Goal: Task Accomplishment & Management: Use online tool/utility

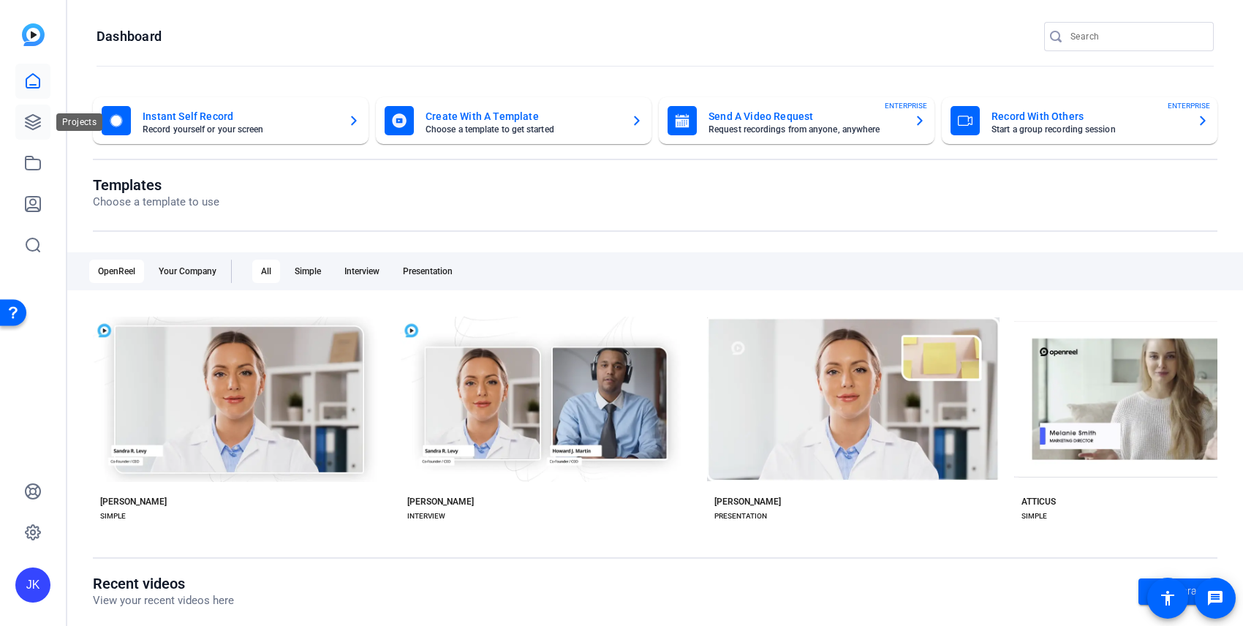
click at [34, 122] on icon at bounding box center [33, 122] width 18 height 18
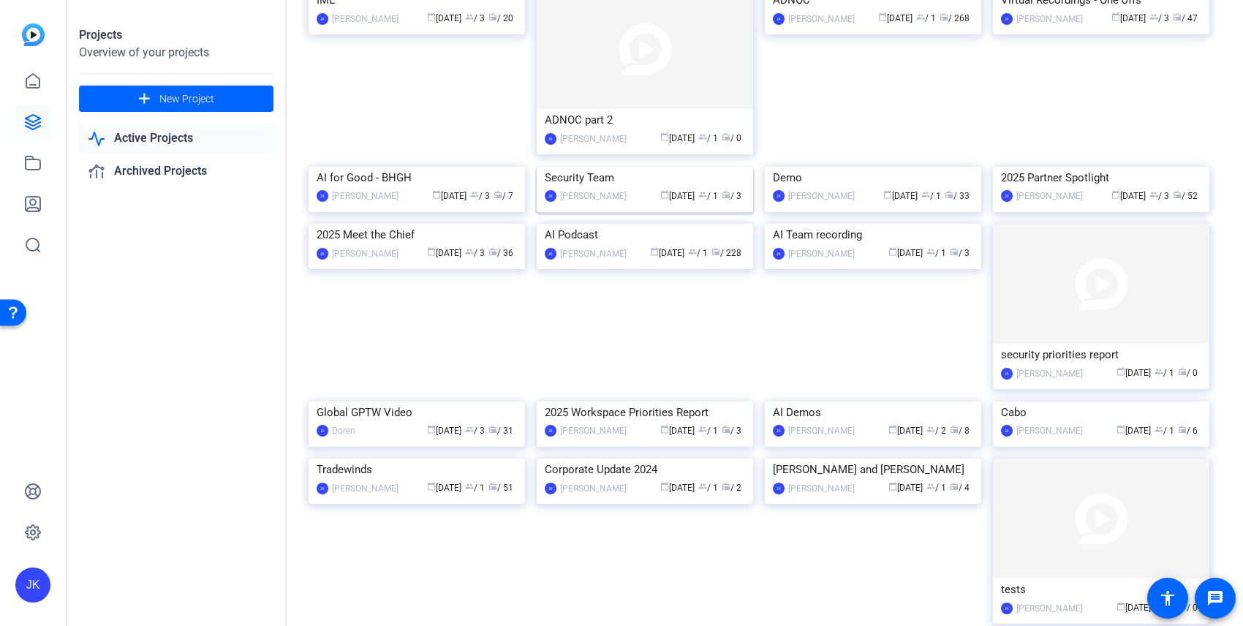
scroll to position [120, 0]
click at [344, 165] on img at bounding box center [417, 165] width 216 height 0
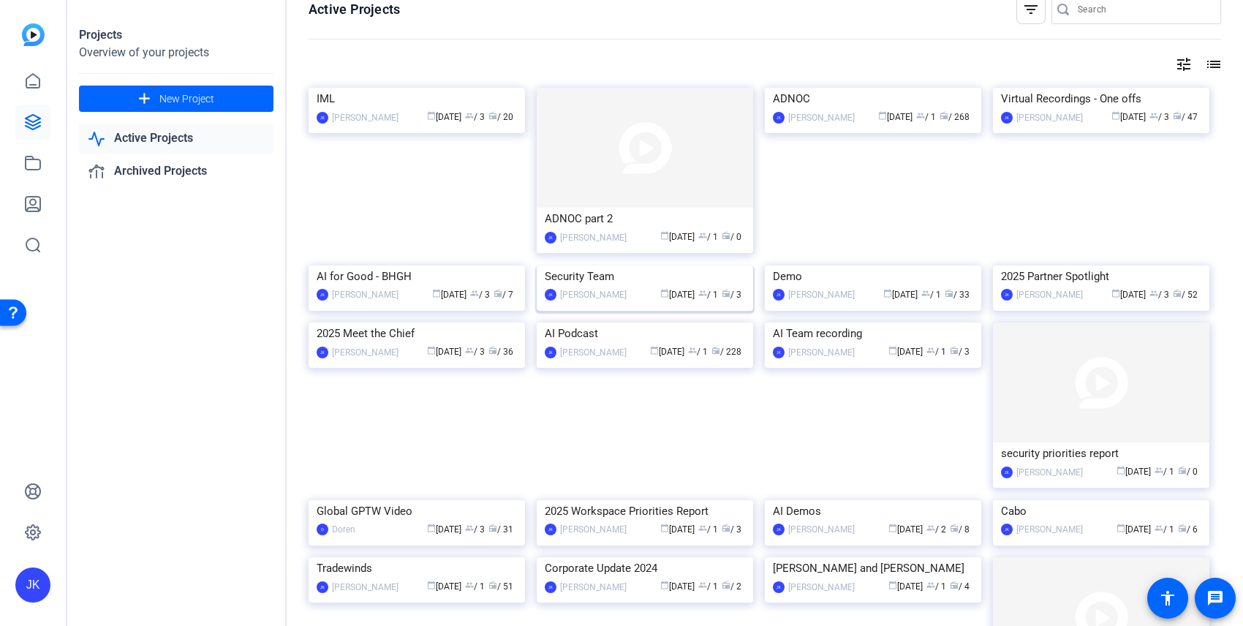
scroll to position [24, 0]
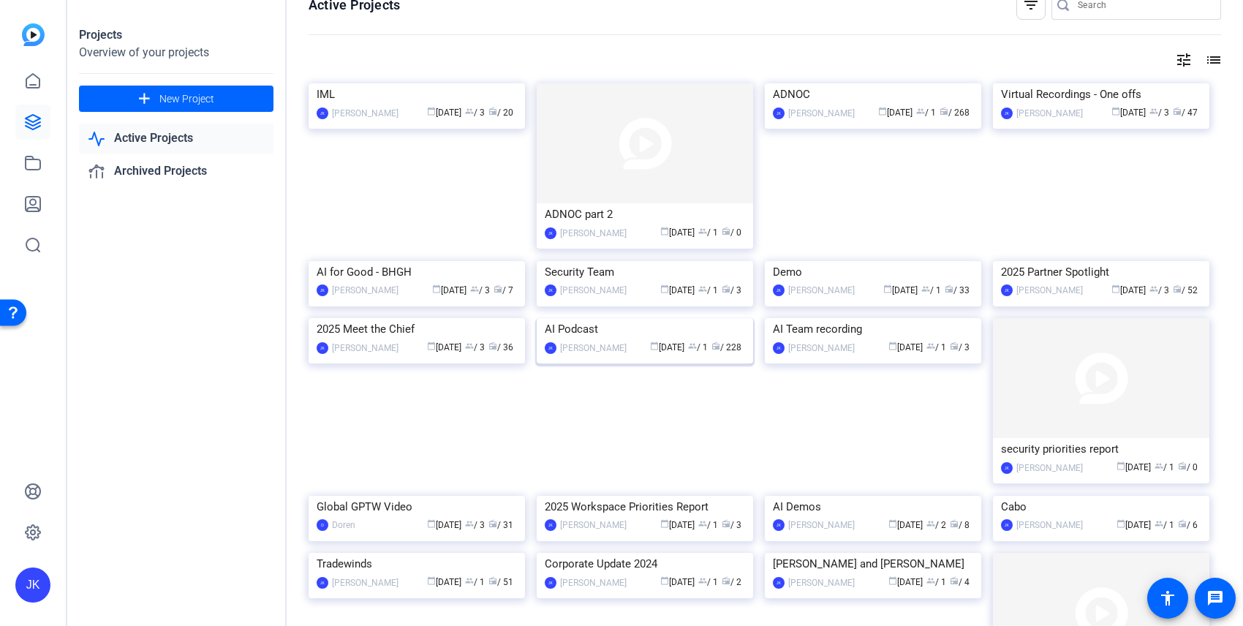
click at [610, 318] on img at bounding box center [645, 318] width 216 height 0
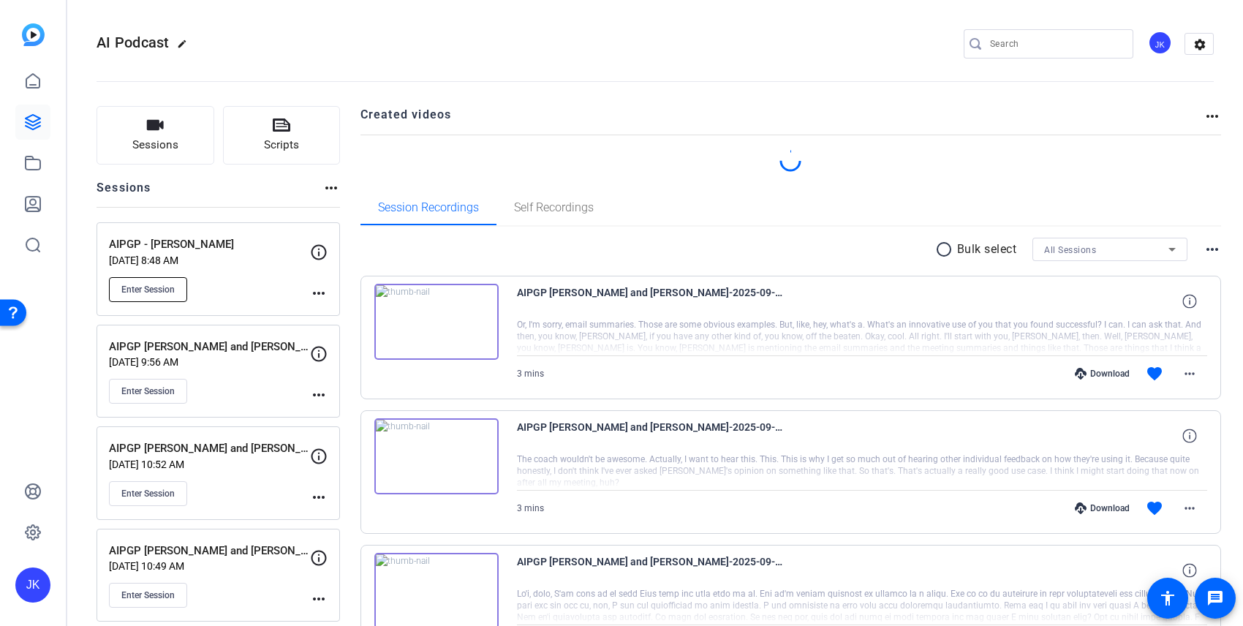
click at [151, 281] on button "Enter Session" at bounding box center [148, 289] width 78 height 25
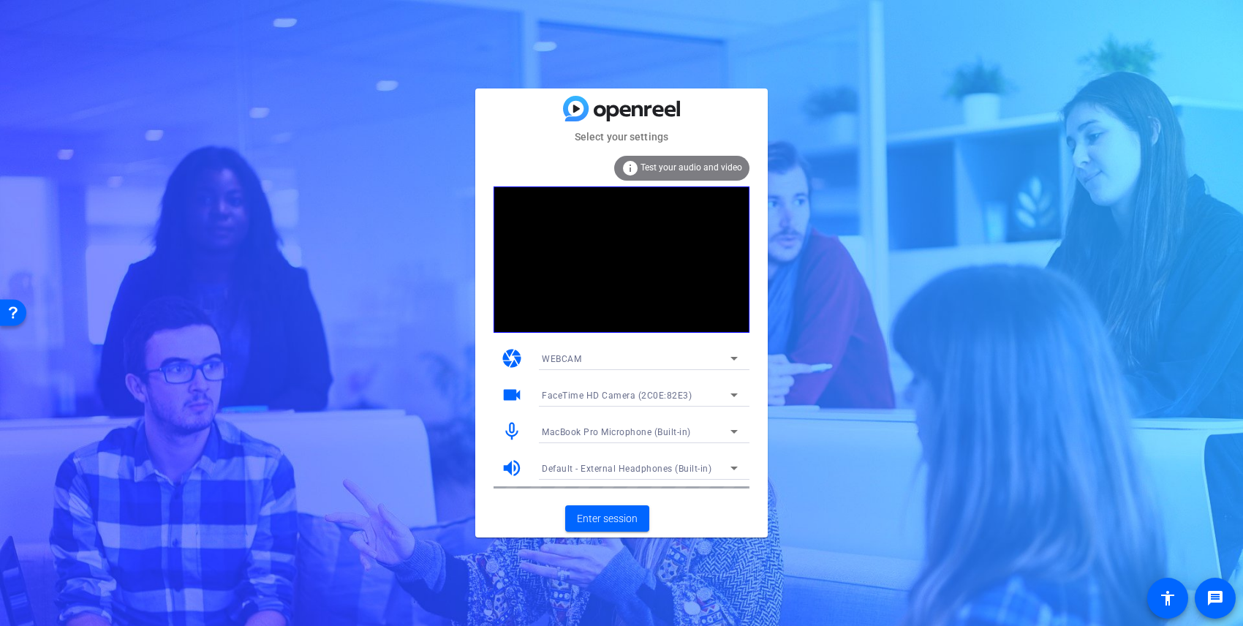
click at [625, 401] on div "FaceTime HD Camera (2C0E:82E3)" at bounding box center [636, 395] width 189 height 18
click at [624, 396] on div at bounding box center [621, 313] width 1243 height 626
click at [624, 362] on div "WEBCAM" at bounding box center [636, 358] width 189 height 18
click at [624, 362] on div at bounding box center [621, 313] width 1243 height 626
click at [626, 390] on span "FaceTime HD Camera (2C0E:82E3)" at bounding box center [617, 395] width 150 height 10
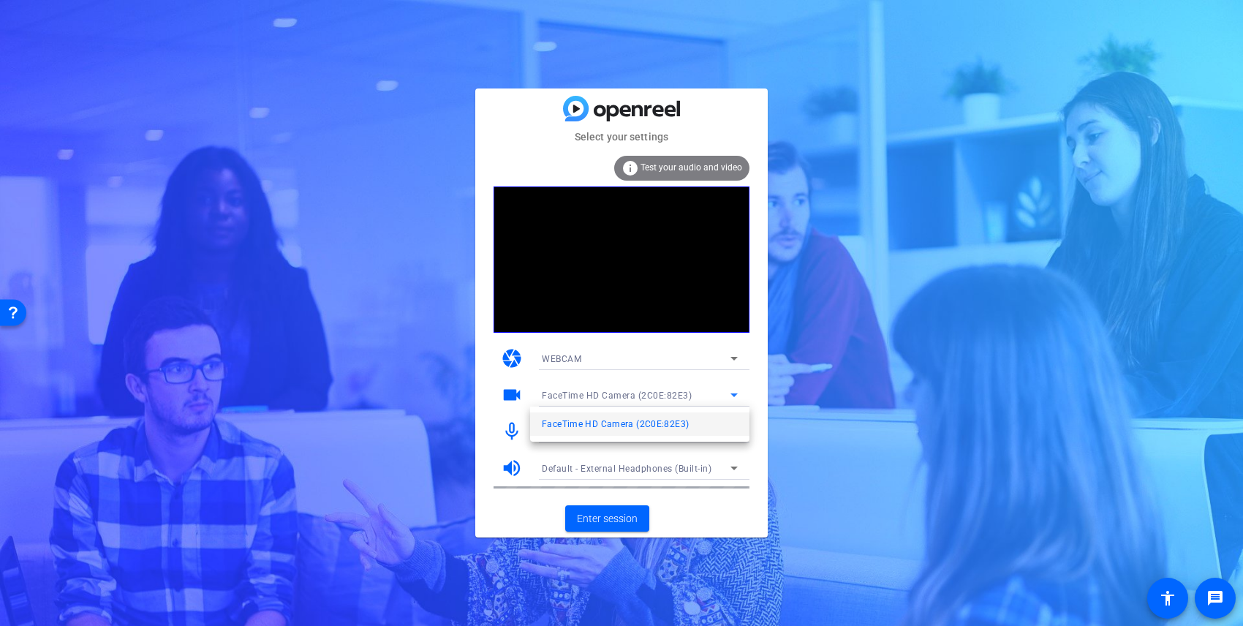
click at [626, 390] on div at bounding box center [621, 313] width 1243 height 626
click at [626, 390] on span "FaceTime HD Camera (2C0E:82E3)" at bounding box center [617, 395] width 150 height 10
click at [608, 399] on div at bounding box center [621, 313] width 1243 height 626
click at [651, 387] on div "FaceTime HD Camera (2C0E:82E3)" at bounding box center [636, 395] width 189 height 18
click at [621, 449] on span "Blackmagic Design (1edb:be83)" at bounding box center [608, 448] width 133 height 18
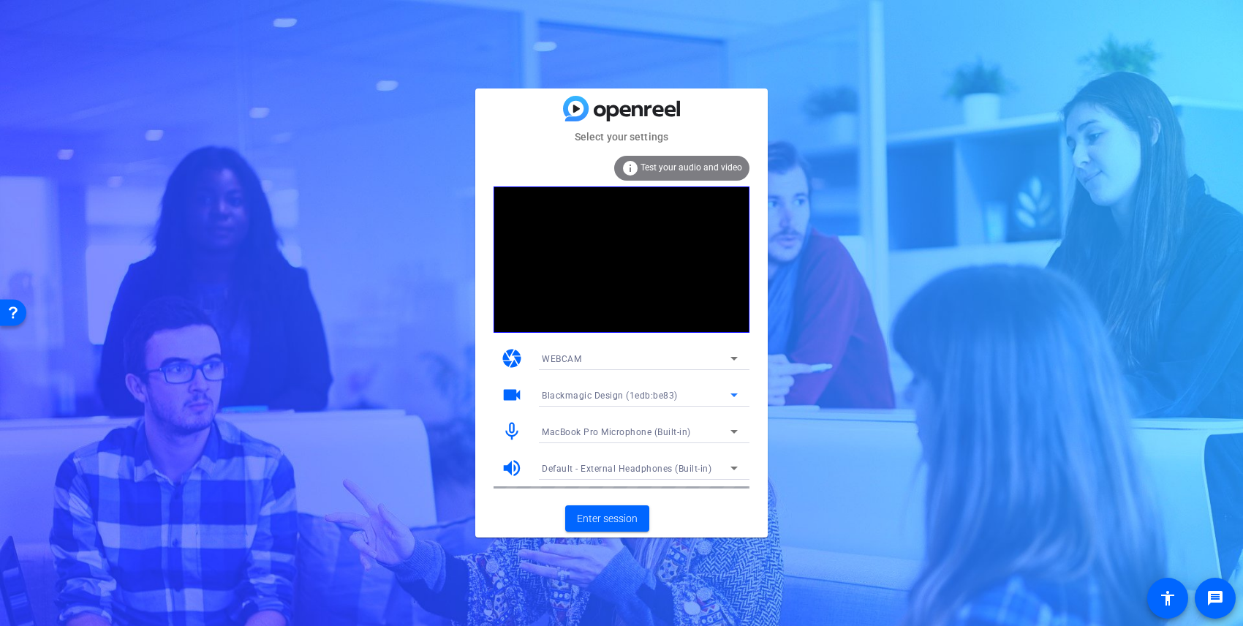
click at [626, 428] on span "MacBook Pro Microphone (Built-in)" at bounding box center [616, 432] width 149 height 10
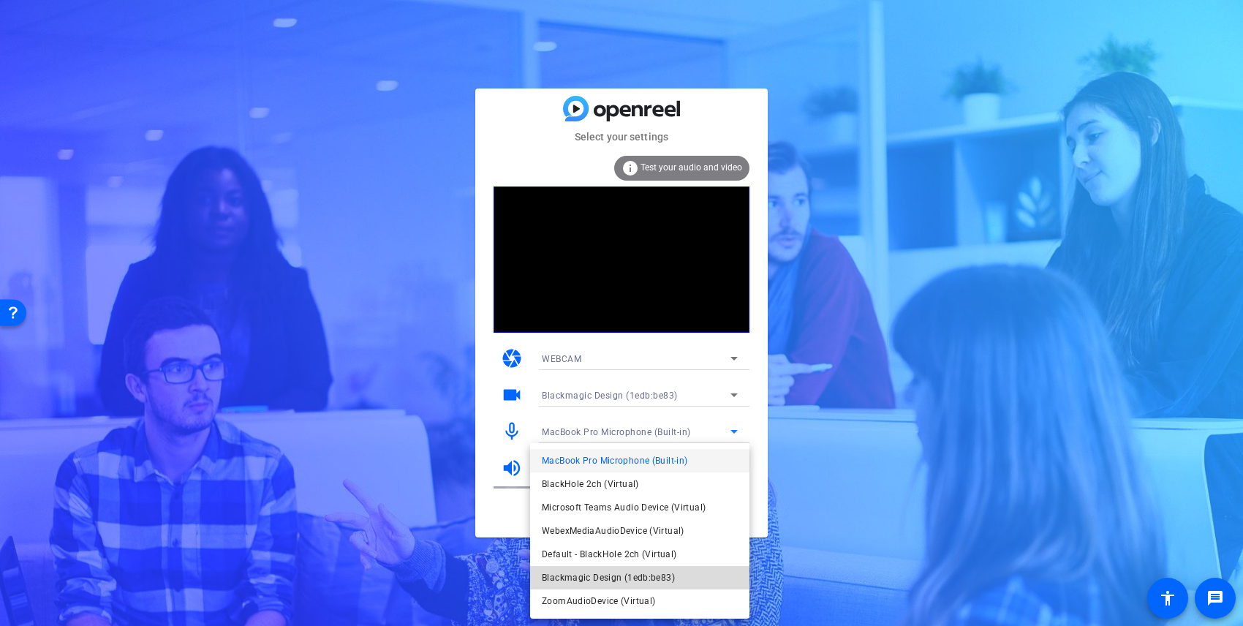
click at [612, 575] on span "Blackmagic Design (1edb:be83)" at bounding box center [608, 578] width 133 height 18
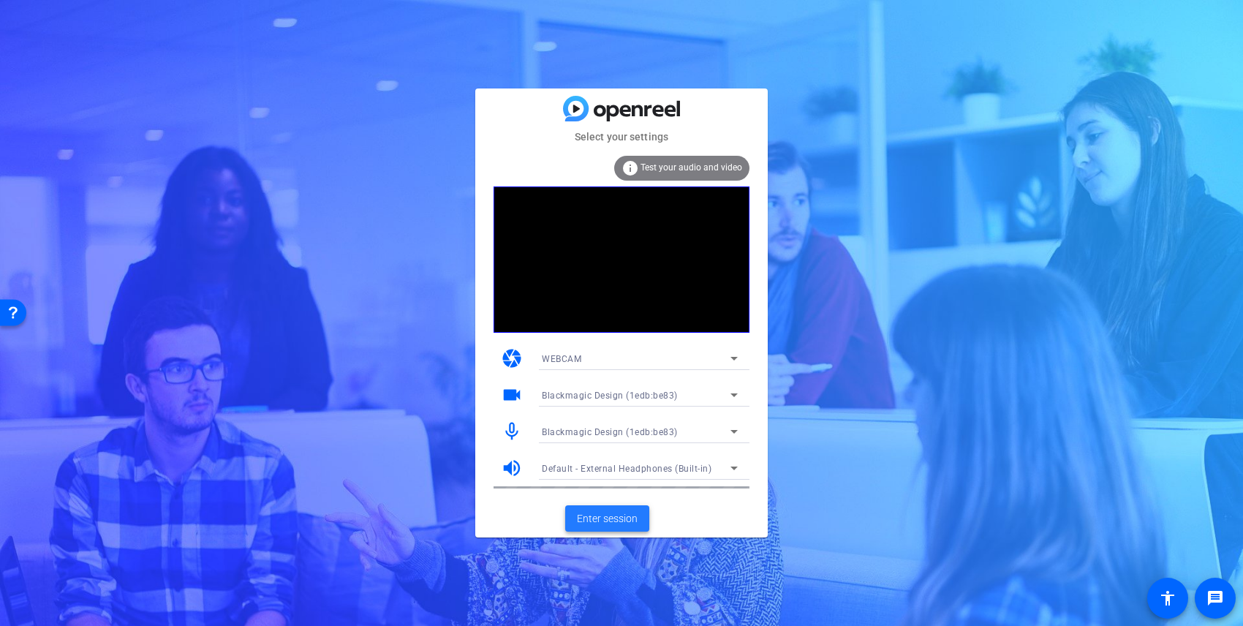
click at [607, 518] on span "Enter session" at bounding box center [607, 518] width 61 height 15
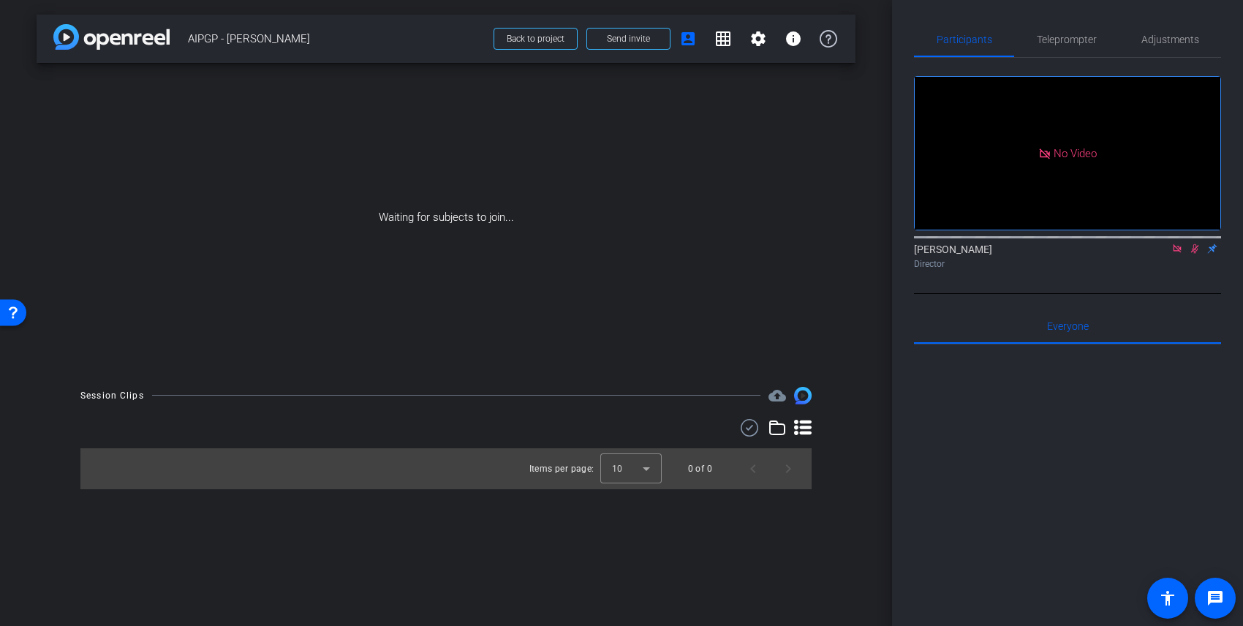
click at [1172, 254] on icon at bounding box center [1177, 248] width 12 height 10
click at [1181, 254] on icon at bounding box center [1177, 248] width 12 height 10
click at [1198, 254] on mat-icon "flip" at bounding box center [1195, 247] width 18 height 13
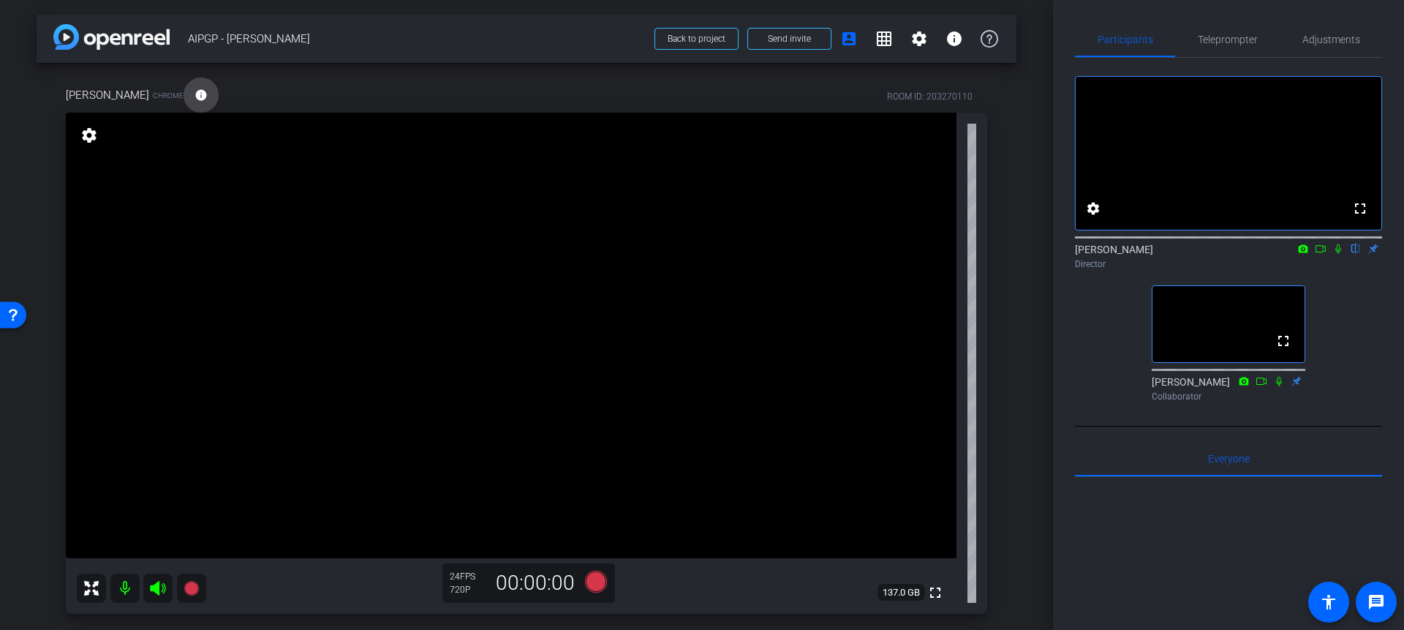
click at [194, 97] on mat-icon "info" at bounding box center [200, 94] width 13 height 13
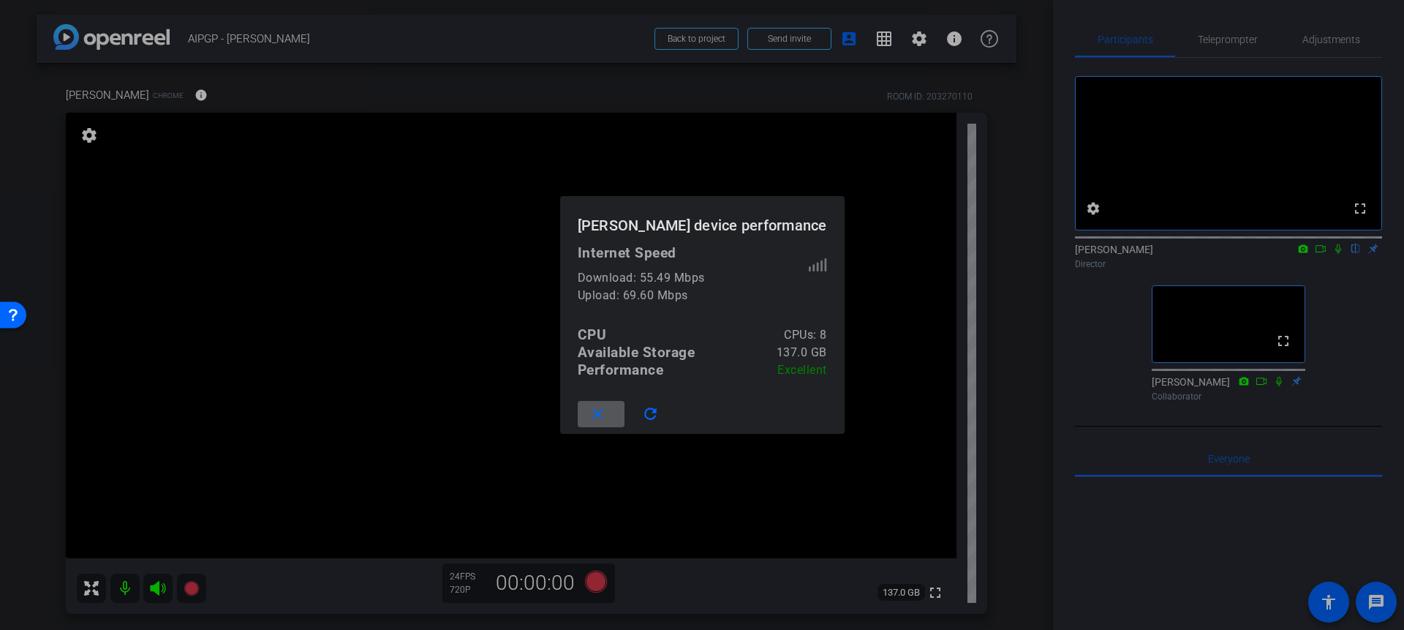
click at [607, 407] on mat-icon "close" at bounding box center [598, 414] width 18 height 18
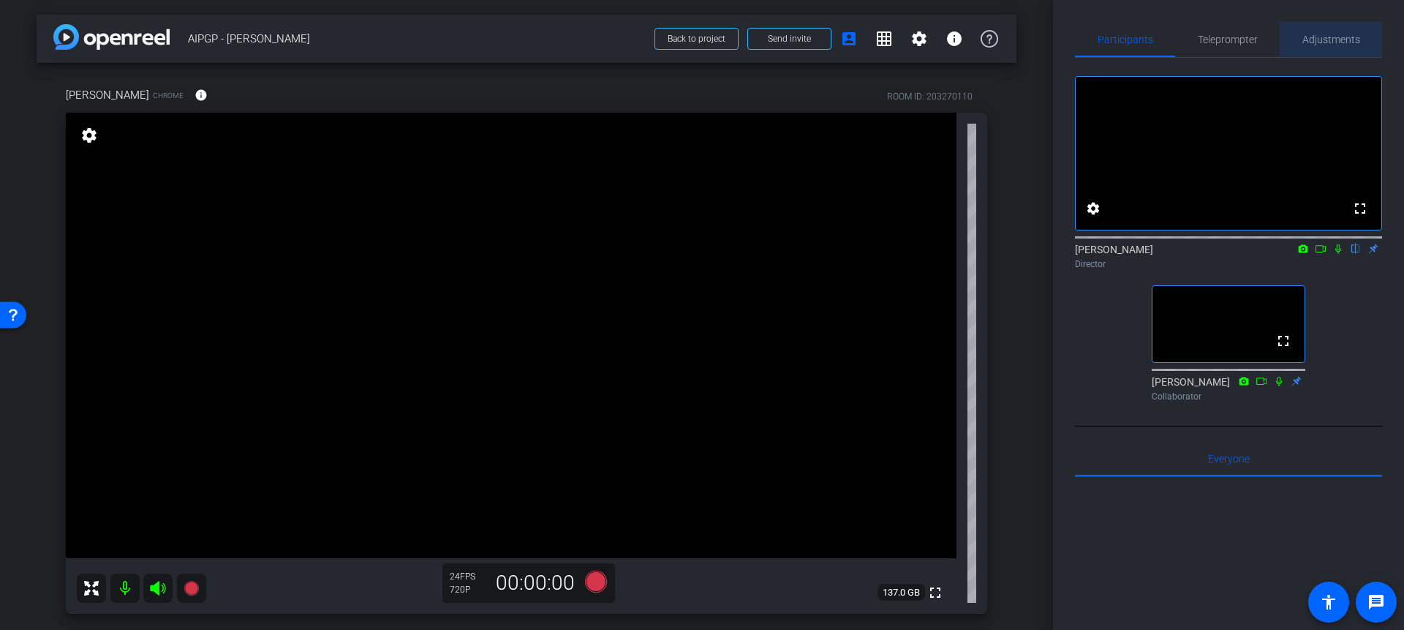
click at [1242, 46] on span "Adjustments" at bounding box center [1331, 39] width 58 height 35
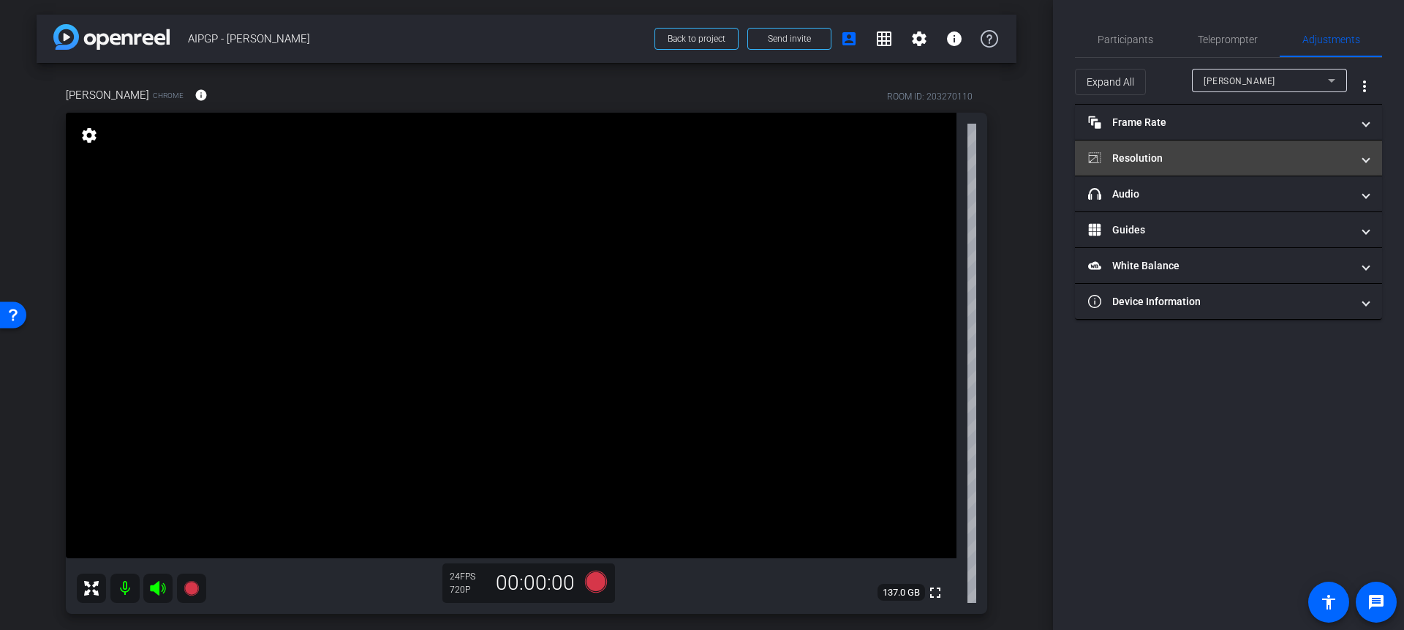
click at [1165, 163] on mat-panel-title "Resolution" at bounding box center [1219, 158] width 263 height 15
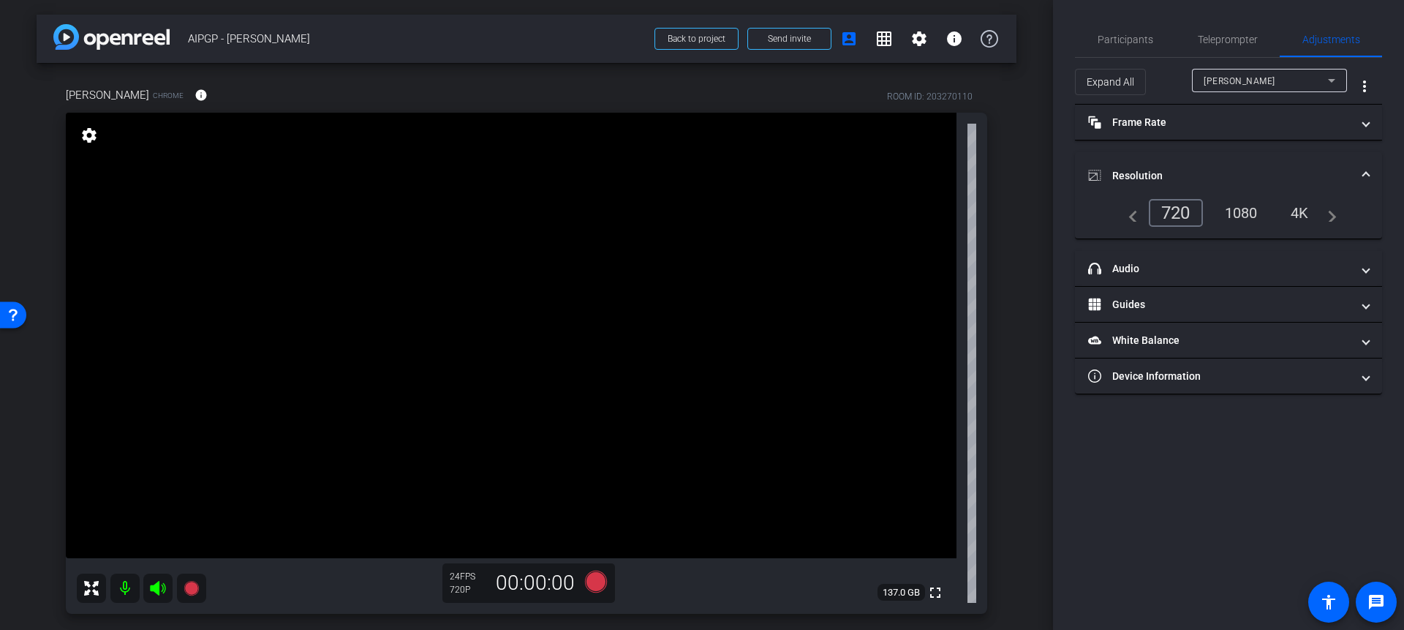
click at [1239, 213] on div "1080" at bounding box center [1241, 212] width 55 height 25
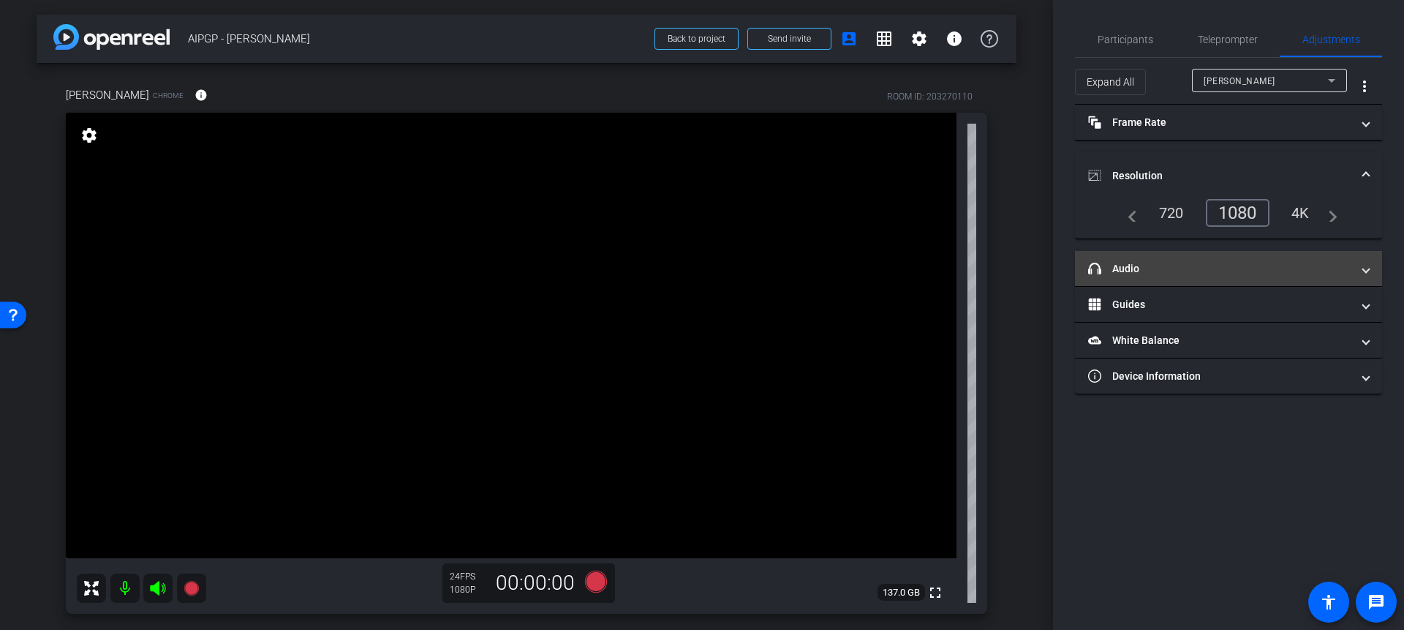
click at [1142, 267] on mat-panel-title "headphone icon Audio" at bounding box center [1219, 268] width 263 height 15
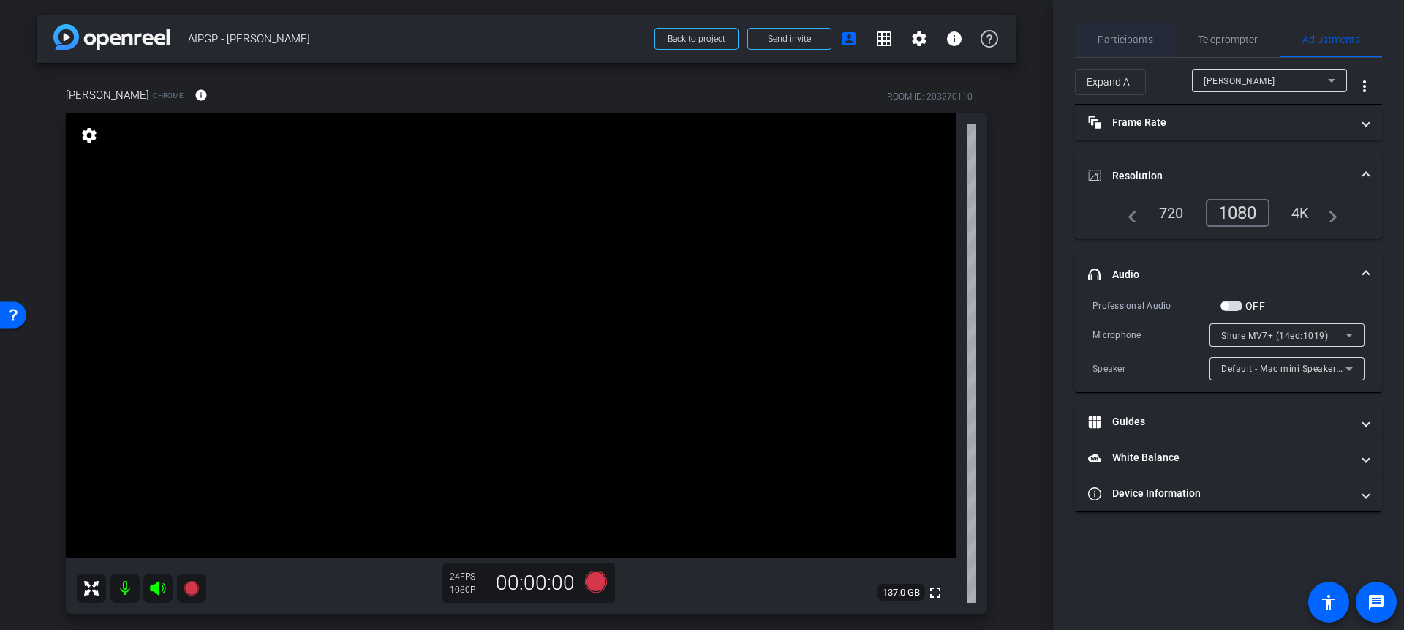
click at [1121, 38] on span "Participants" at bounding box center [1125, 39] width 56 height 10
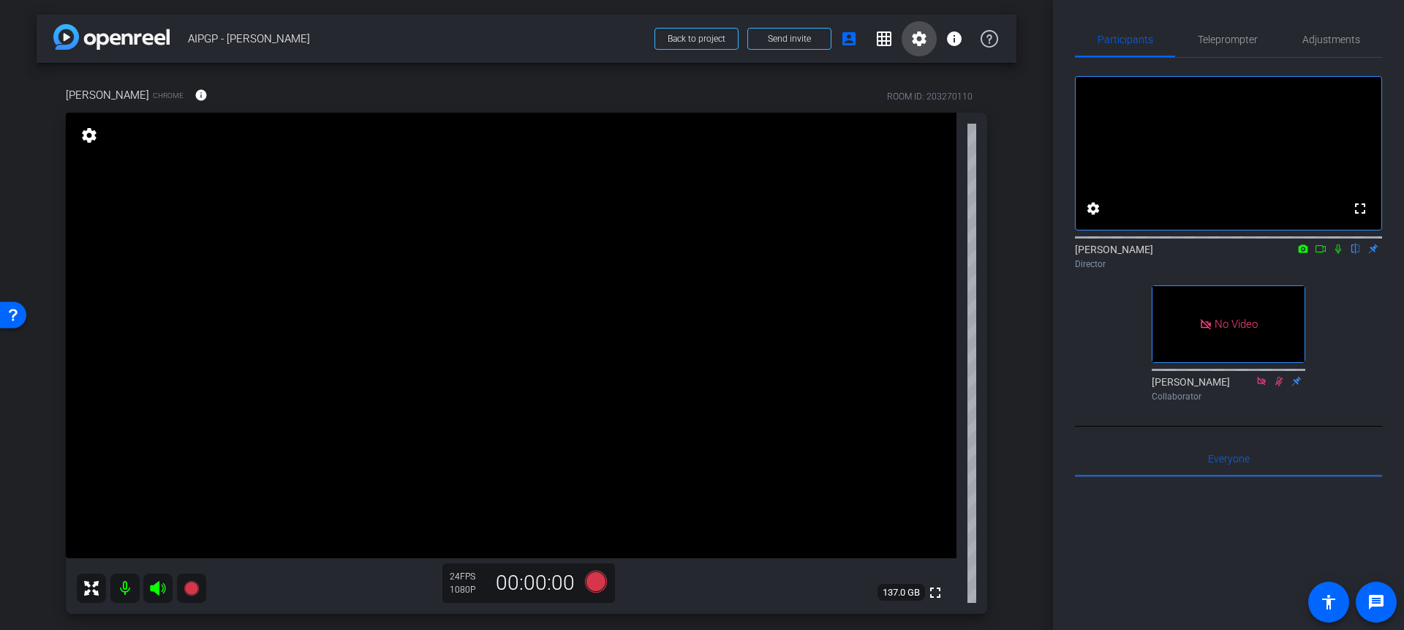
click at [915, 44] on mat-icon "settings" at bounding box center [919, 39] width 18 height 18
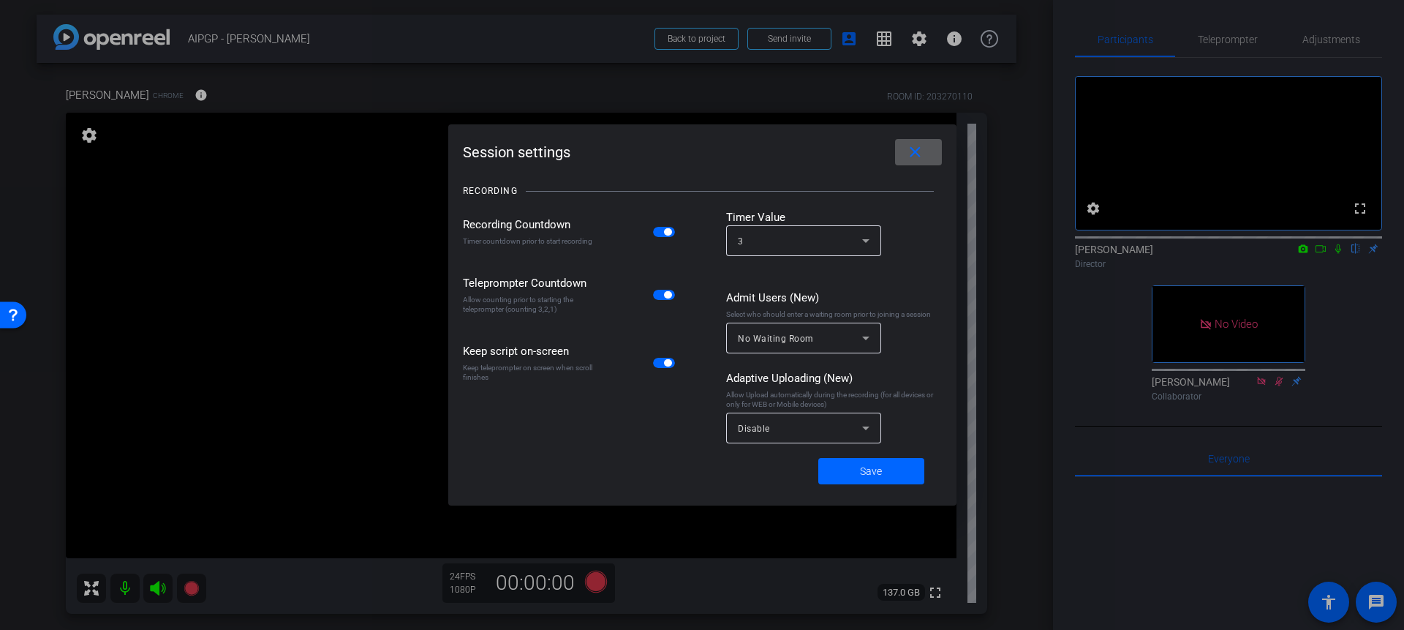
click at [803, 438] on div "Disable" at bounding box center [804, 427] width 132 height 31
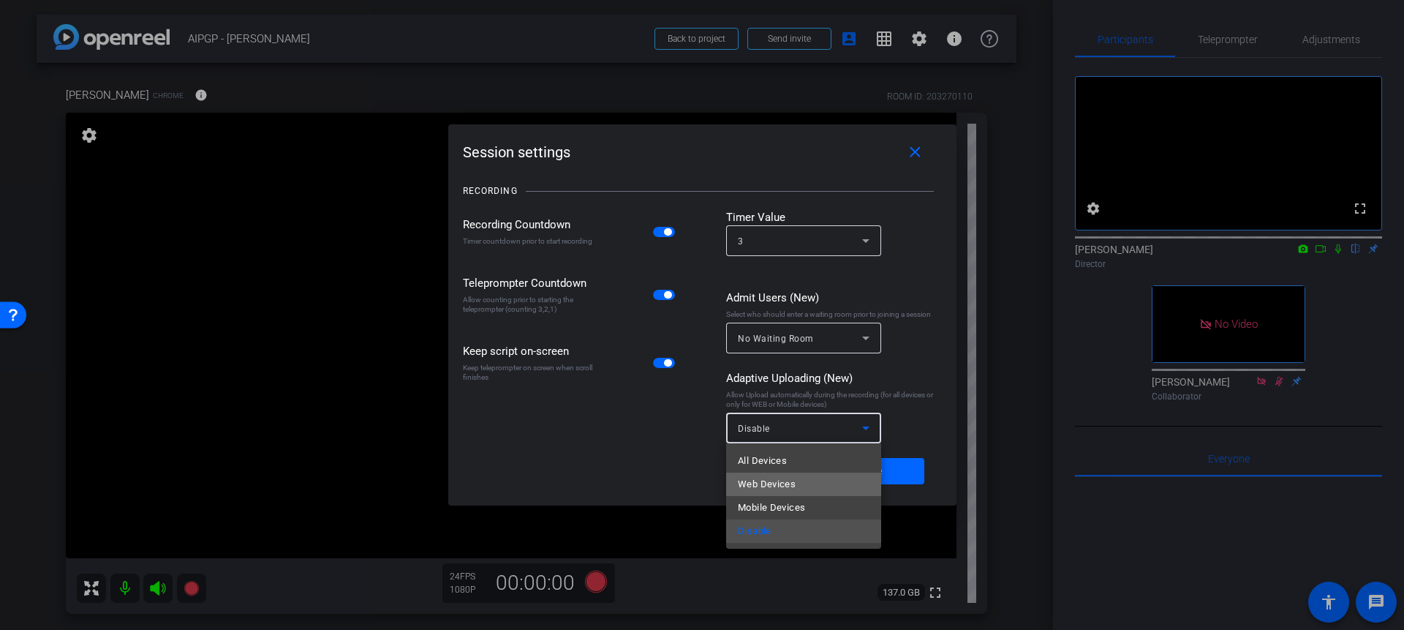
click at [782, 473] on mat-option "Web Devices" at bounding box center [803, 483] width 155 height 23
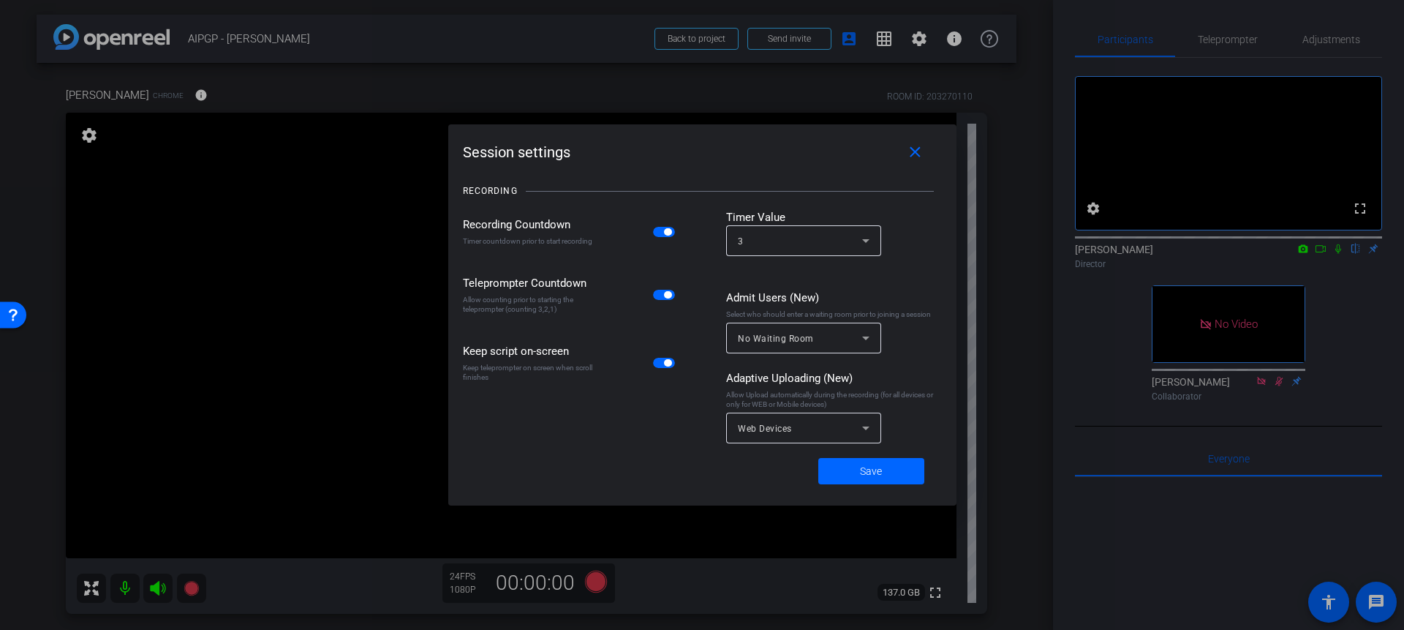
click at [790, 436] on div "Web Devices" at bounding box center [804, 427] width 132 height 31
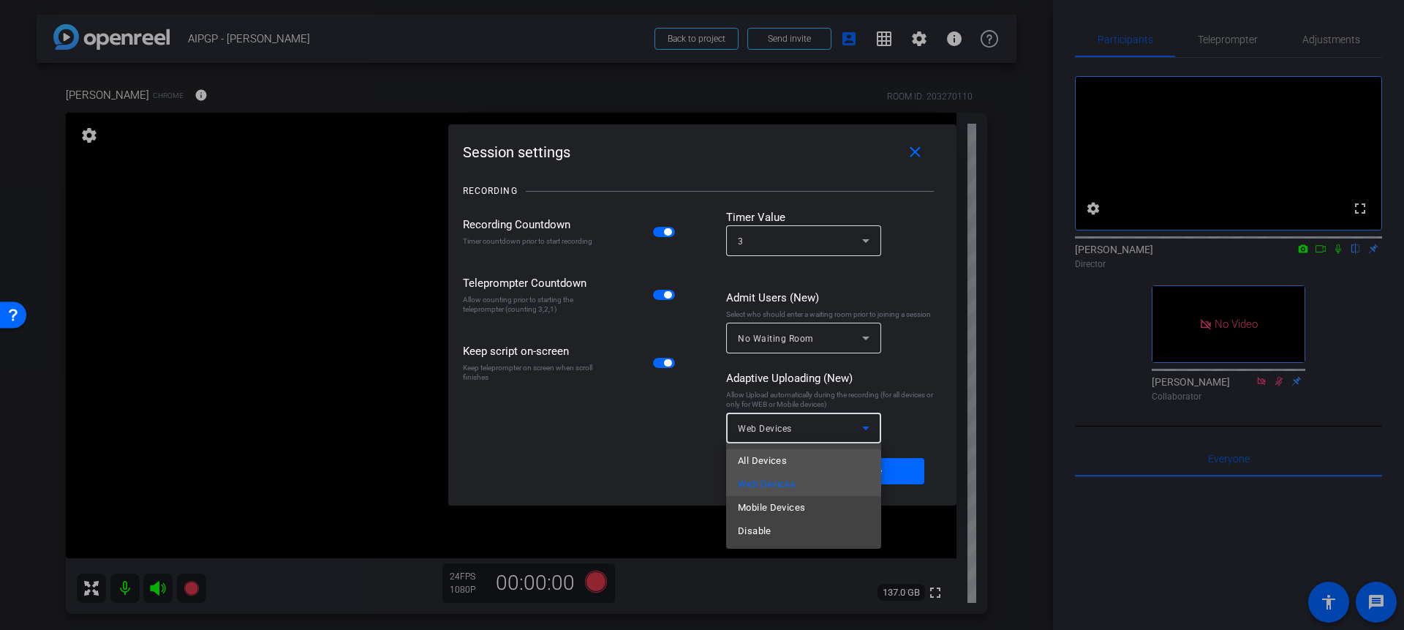
click at [771, 456] on span "All Devices" at bounding box center [762, 461] width 49 height 18
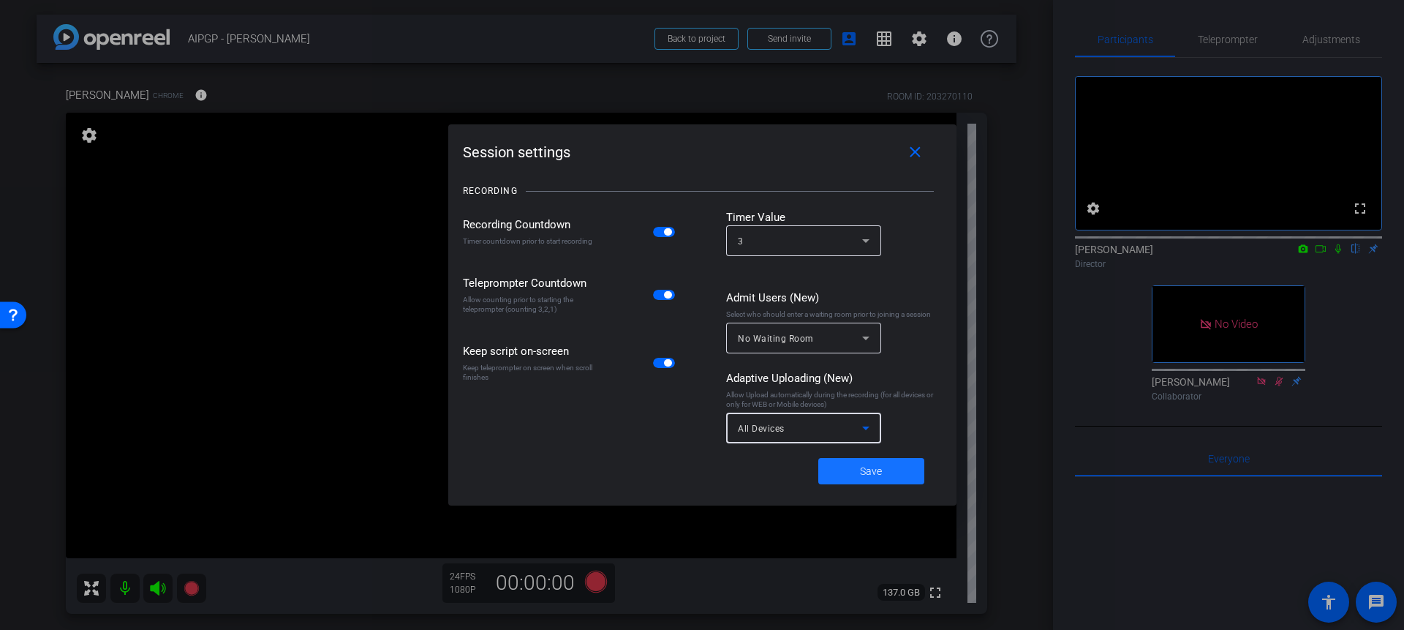
click at [885, 471] on span at bounding box center [871, 470] width 106 height 35
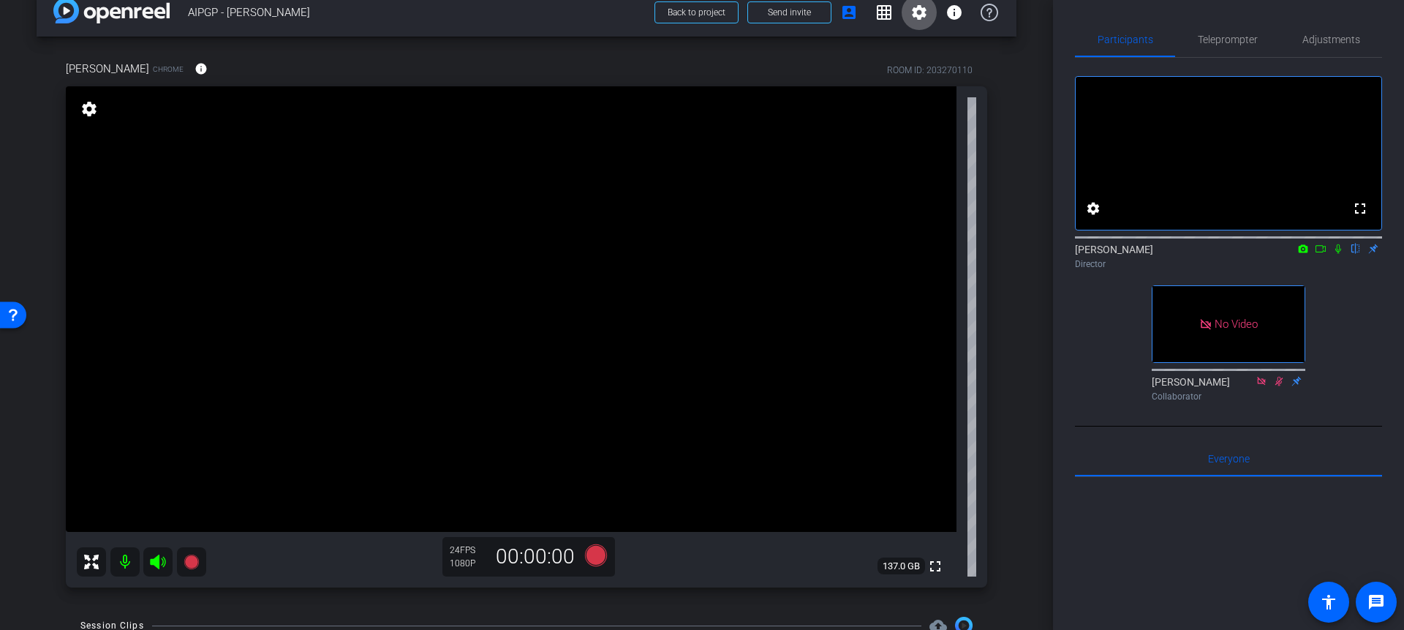
scroll to position [26, 0]
click at [597, 557] on icon at bounding box center [596, 556] width 22 height 22
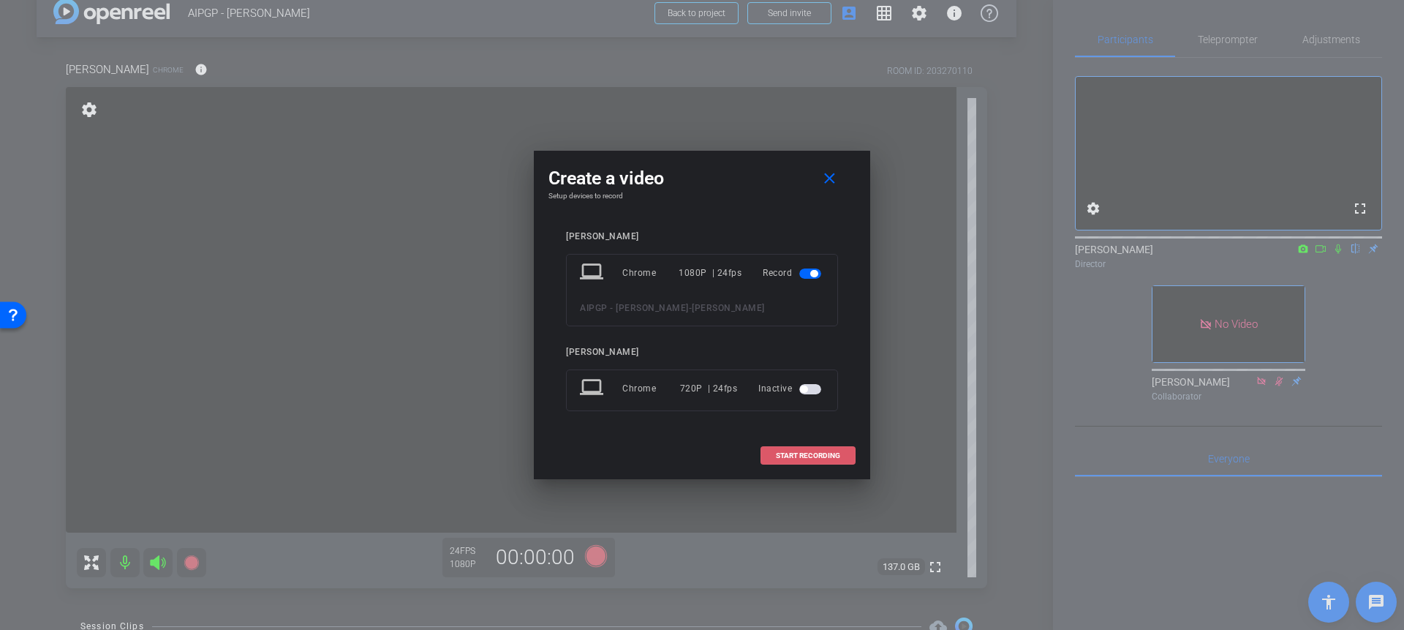
click at [793, 447] on span at bounding box center [808, 455] width 94 height 35
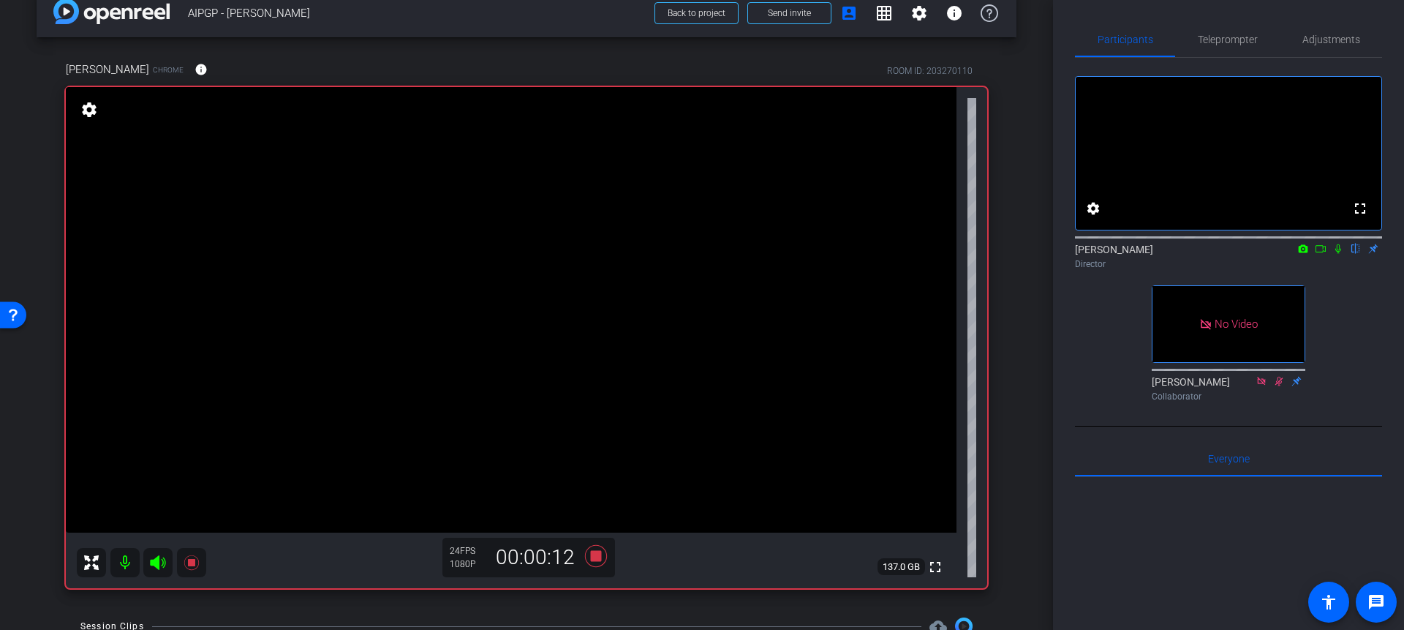
scroll to position [148, 0]
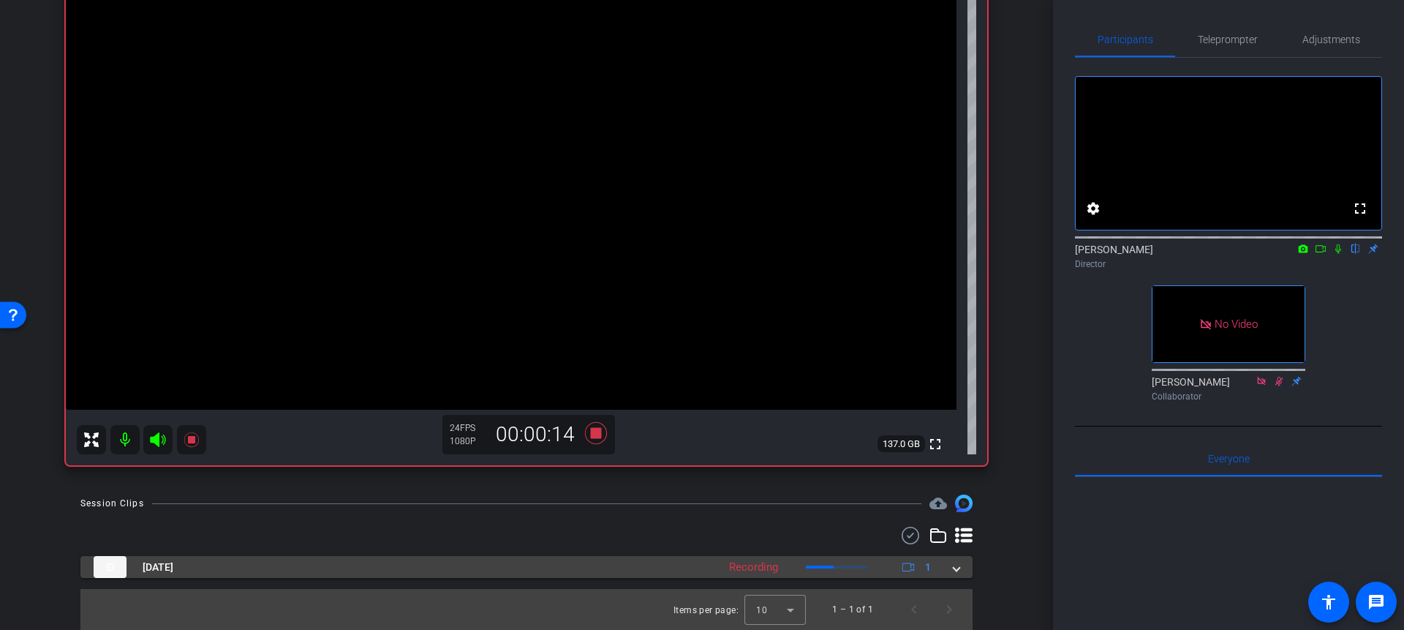
click at [961, 573] on mat-expansion-panel-header "Sep 18, 2025 Recording 1" at bounding box center [526, 567] width 892 height 22
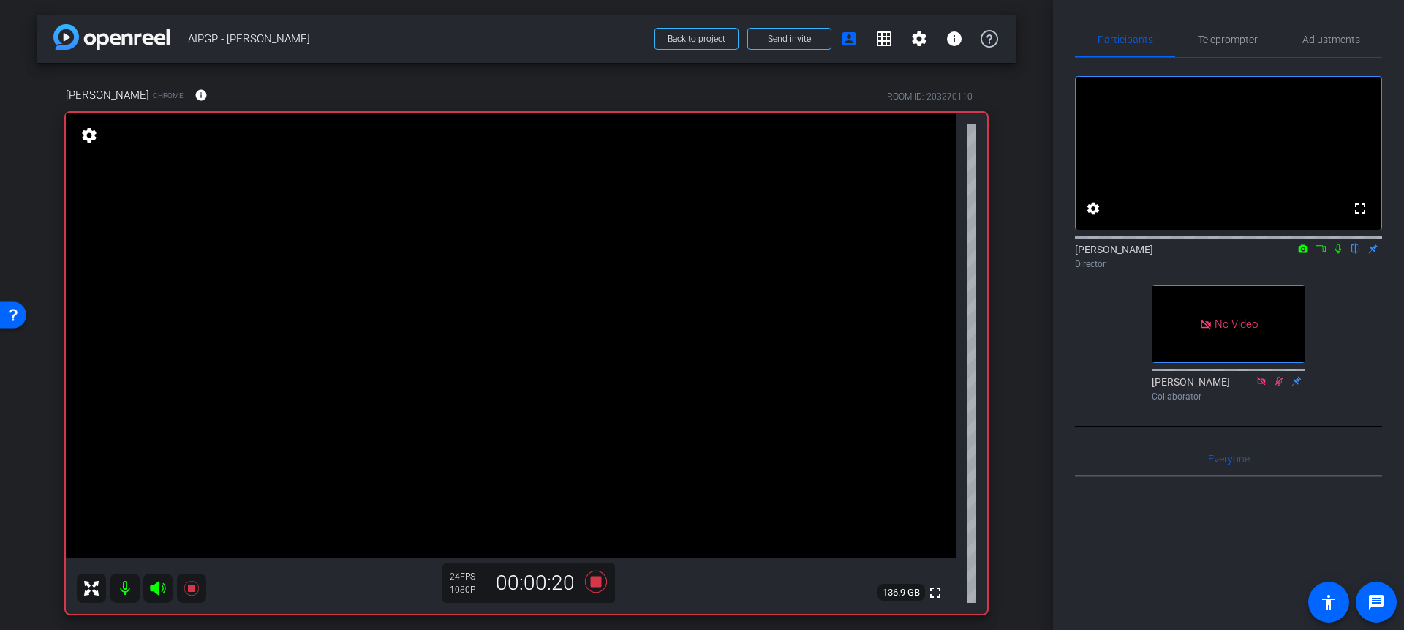
scroll to position [209, 0]
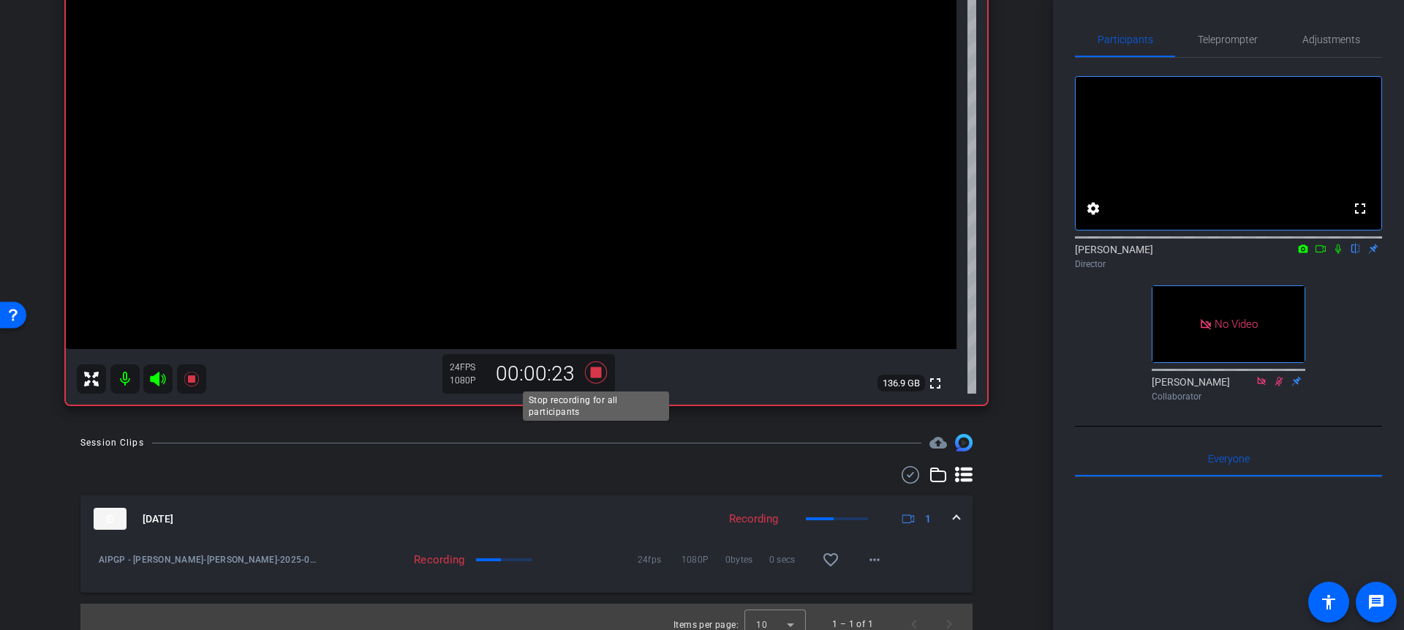
click at [598, 378] on icon at bounding box center [595, 372] width 35 height 26
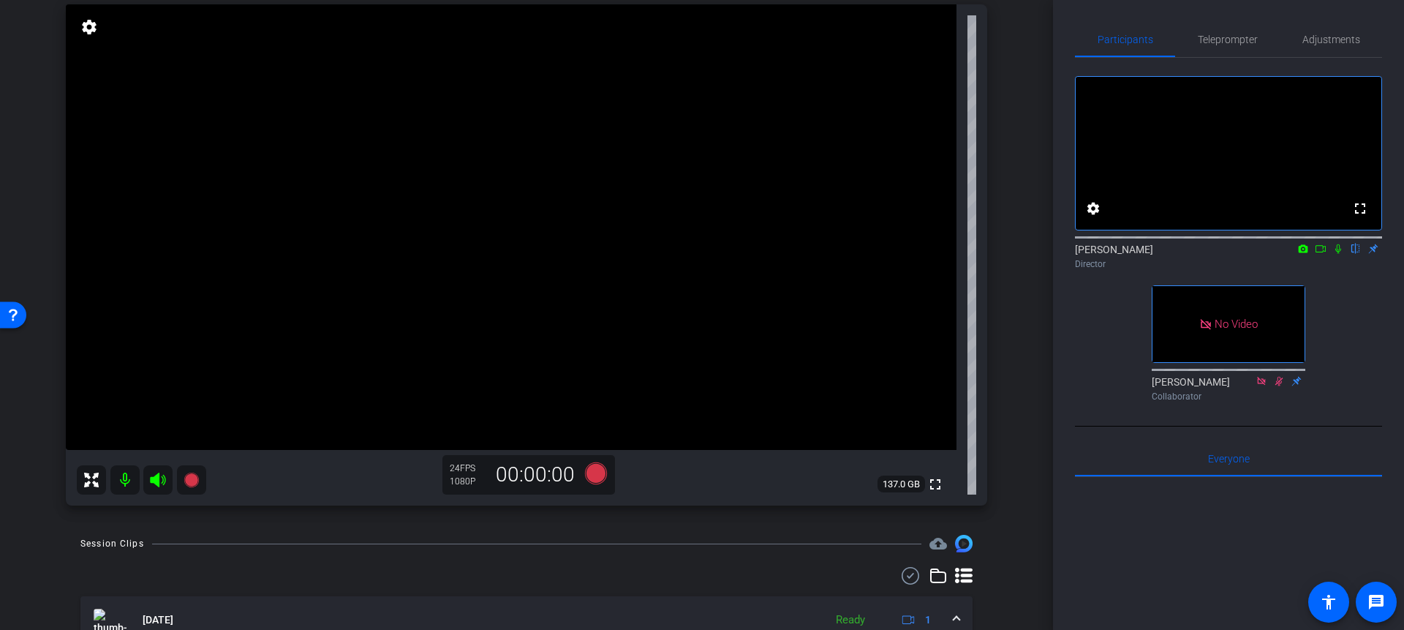
scroll to position [107, 0]
click at [594, 475] on icon at bounding box center [596, 474] width 22 height 22
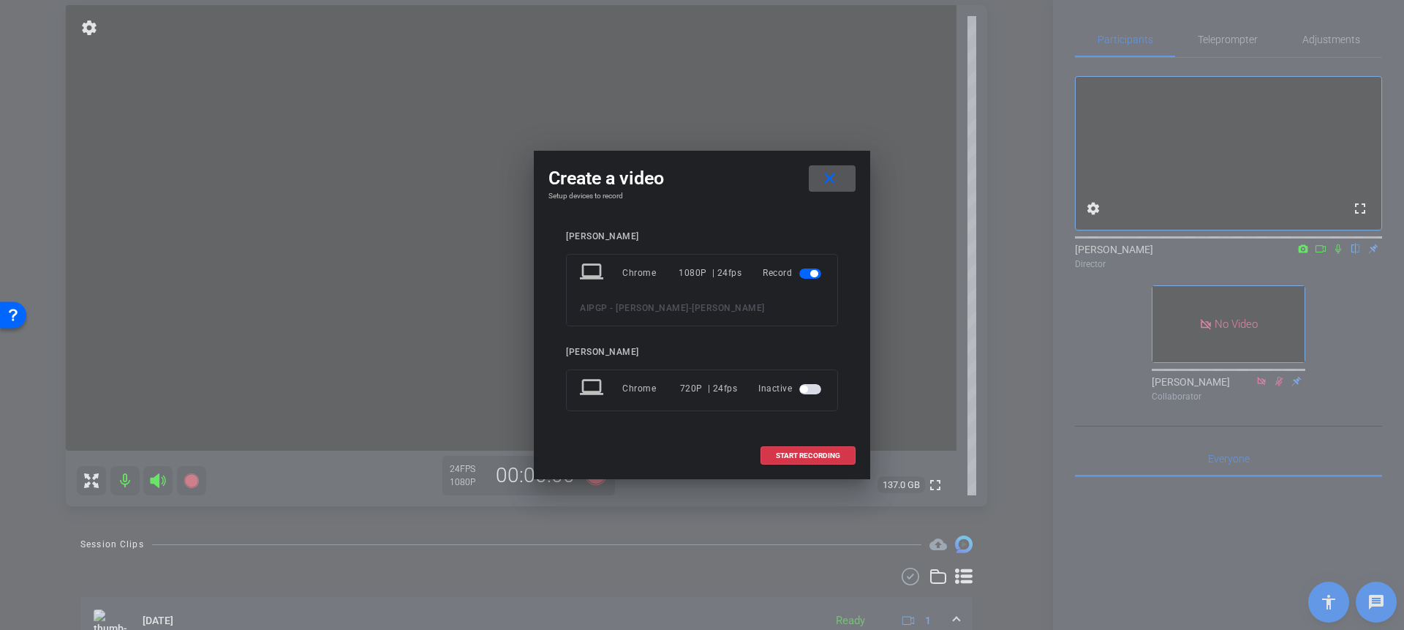
click at [804, 385] on span "button" at bounding box center [803, 388] width 7 height 7
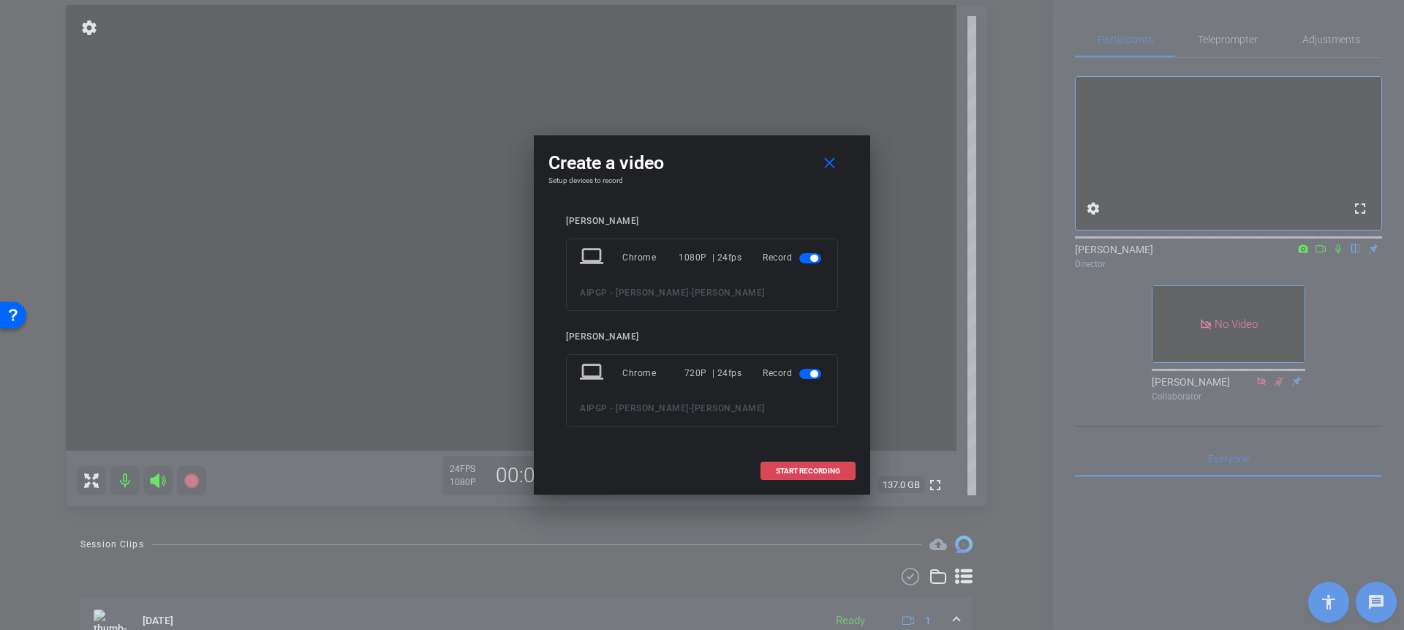
click at [778, 467] on span "START RECORDING" at bounding box center [808, 470] width 64 height 7
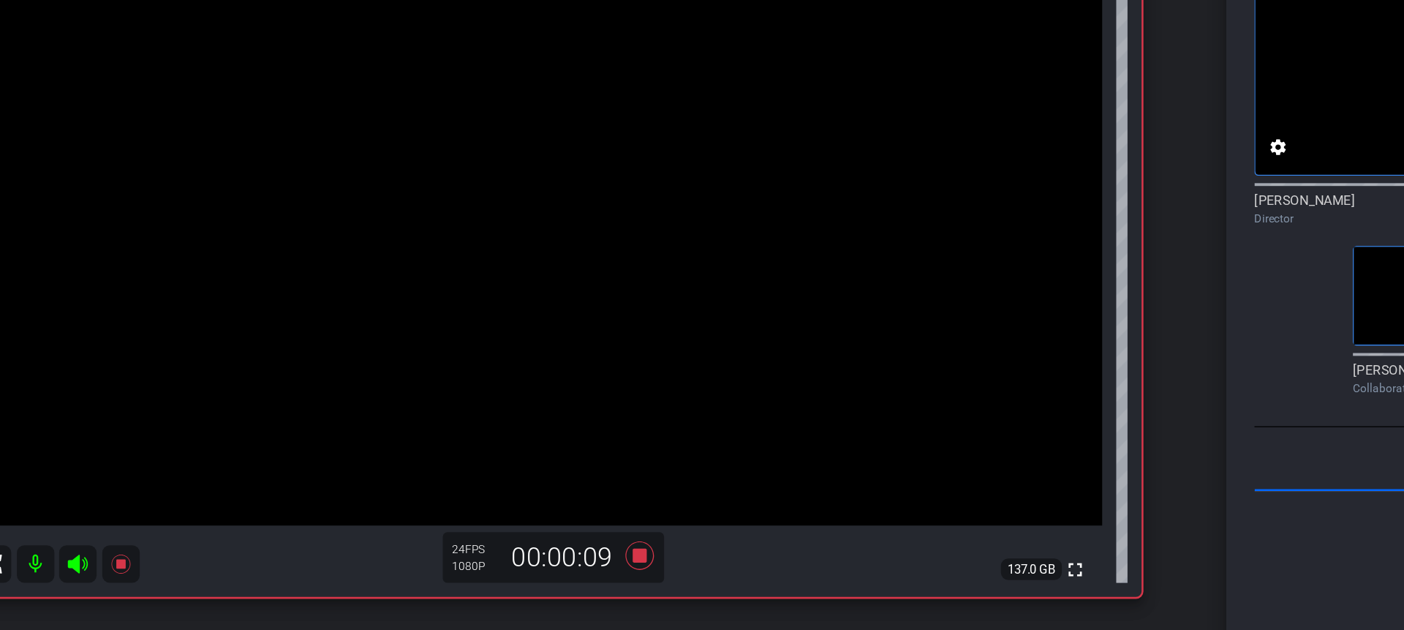
scroll to position [45, 0]
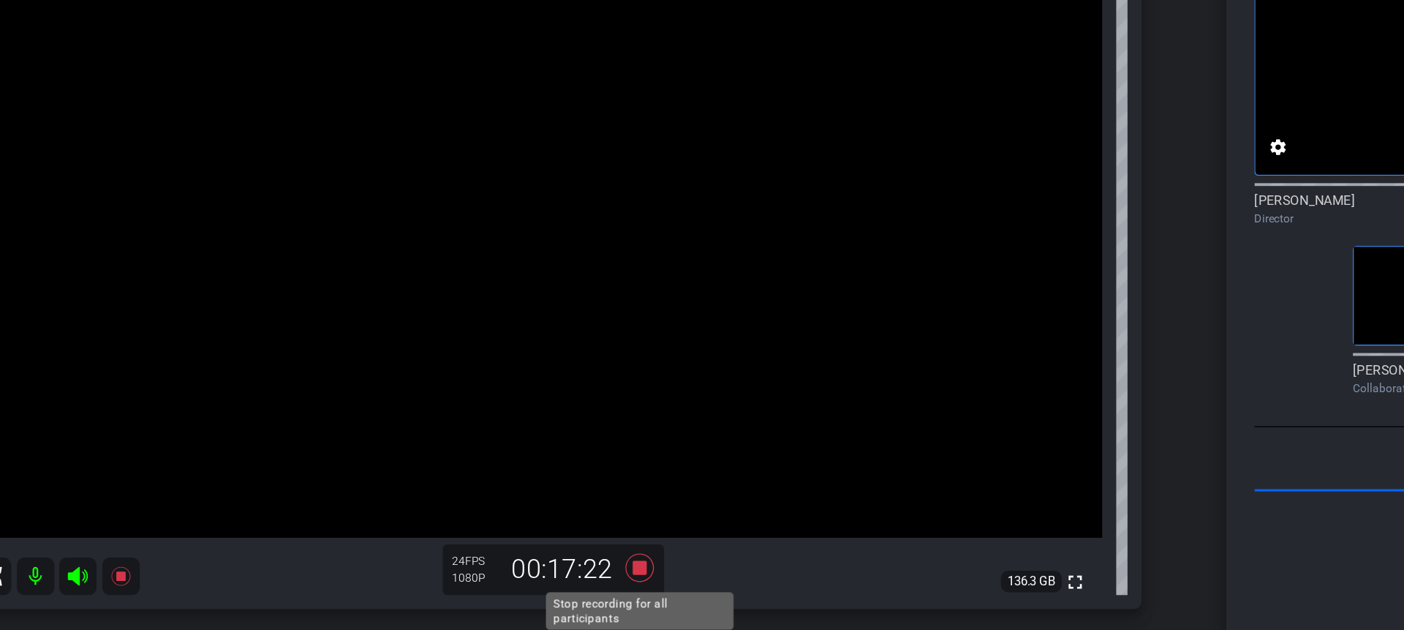
click at [594, 540] on icon at bounding box center [596, 536] width 22 height 22
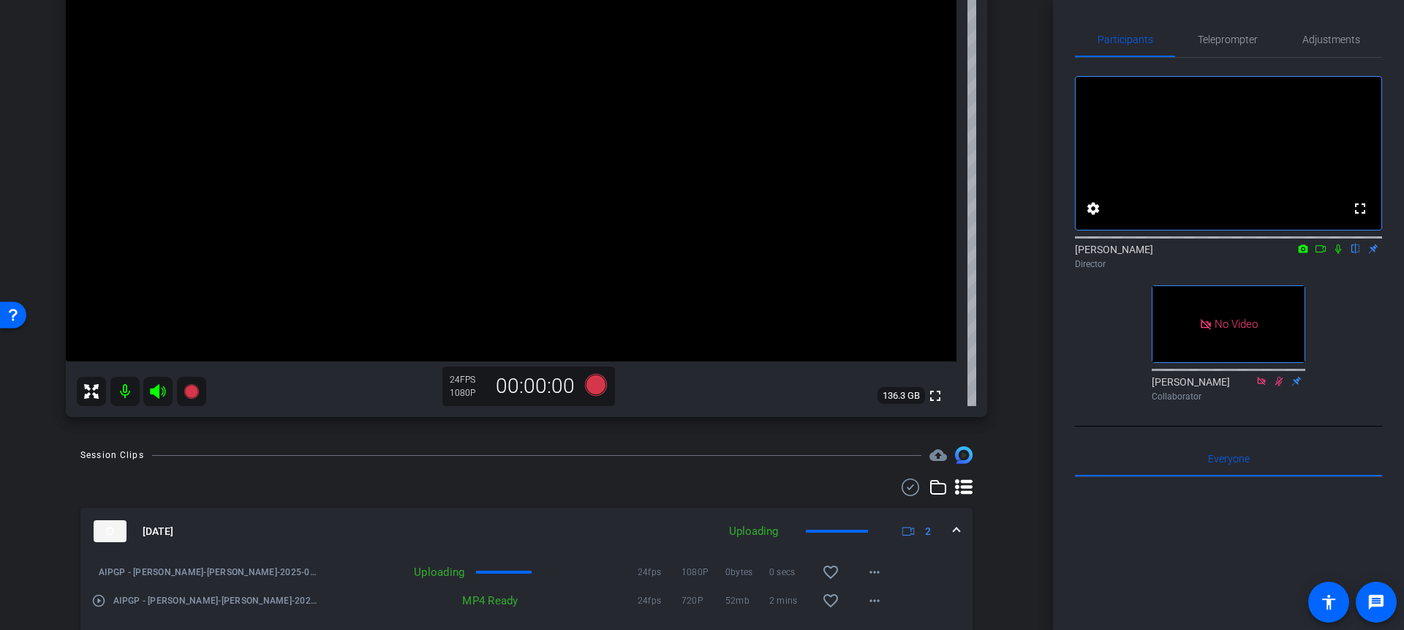
scroll to position [285, 0]
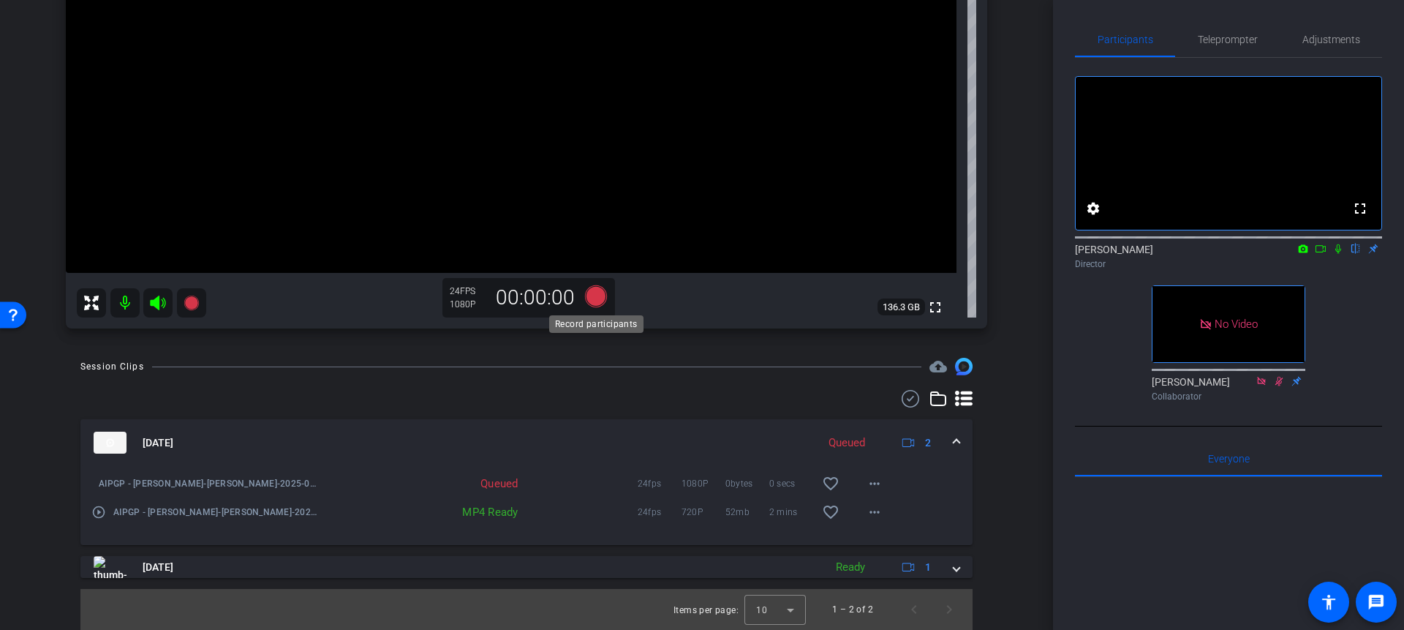
click at [595, 294] on icon at bounding box center [596, 296] width 22 height 22
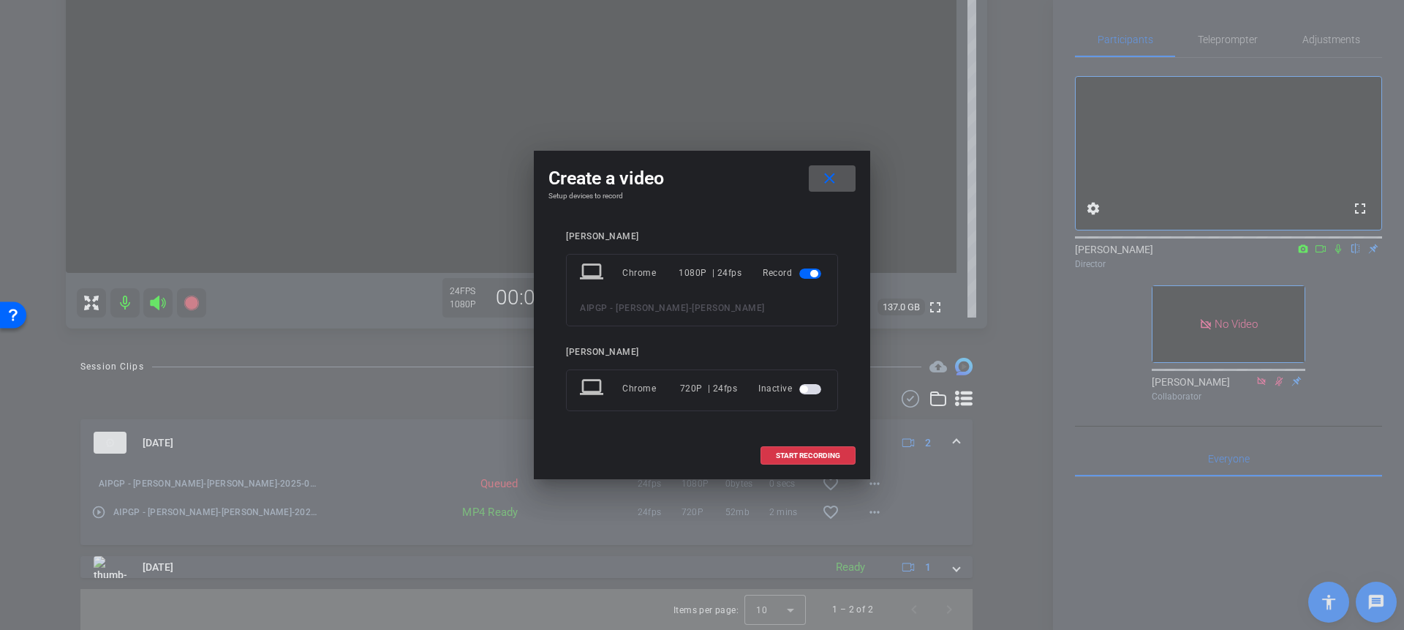
click at [814, 391] on span "button" at bounding box center [810, 389] width 22 height 10
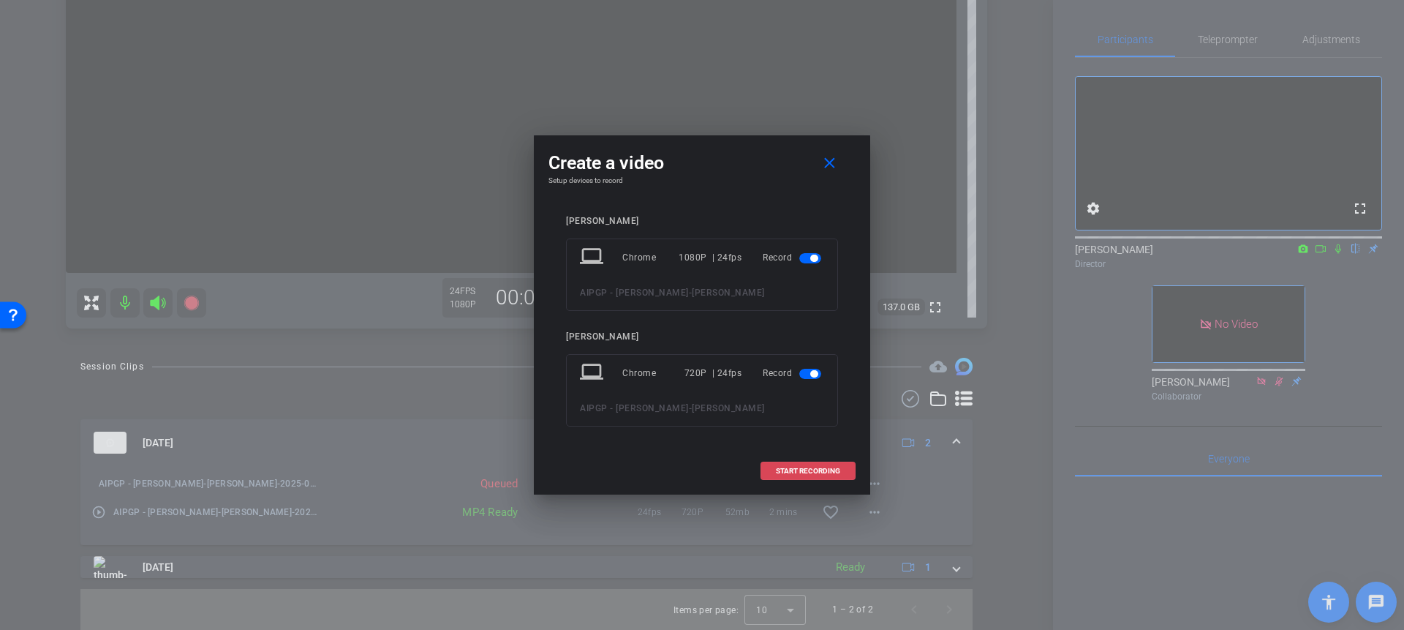
click at [809, 480] on span at bounding box center [808, 470] width 94 height 35
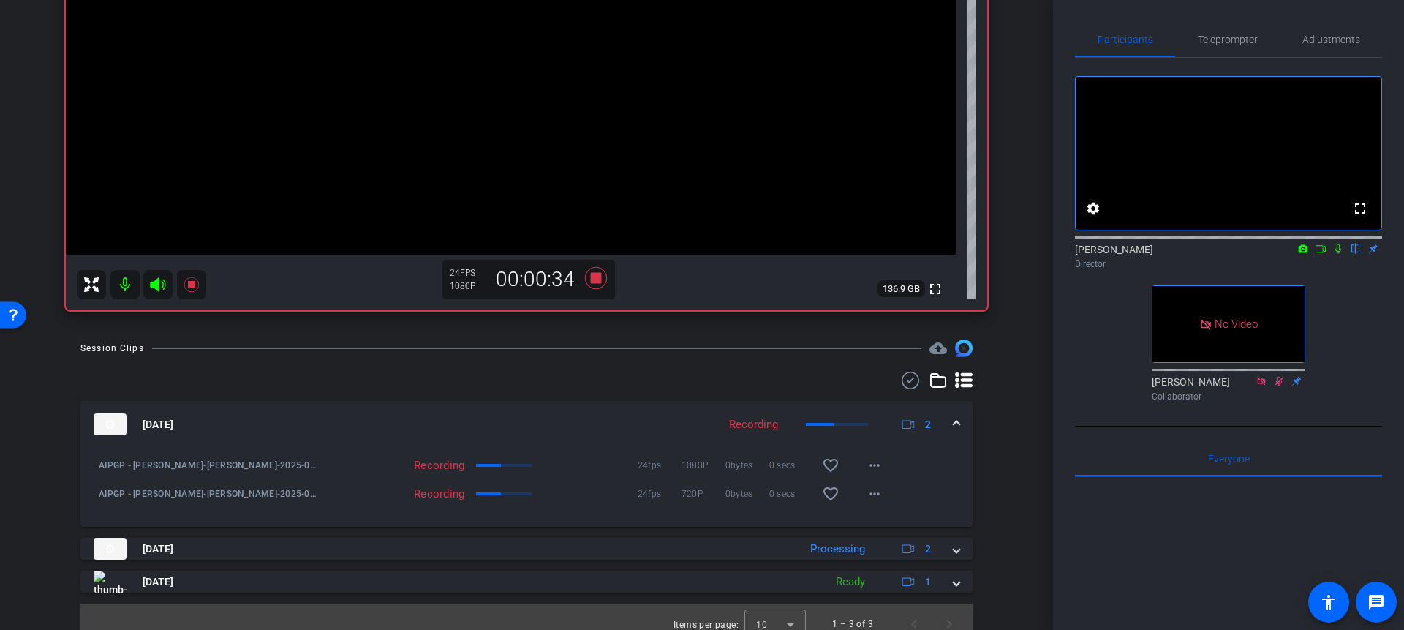
scroll to position [302, 0]
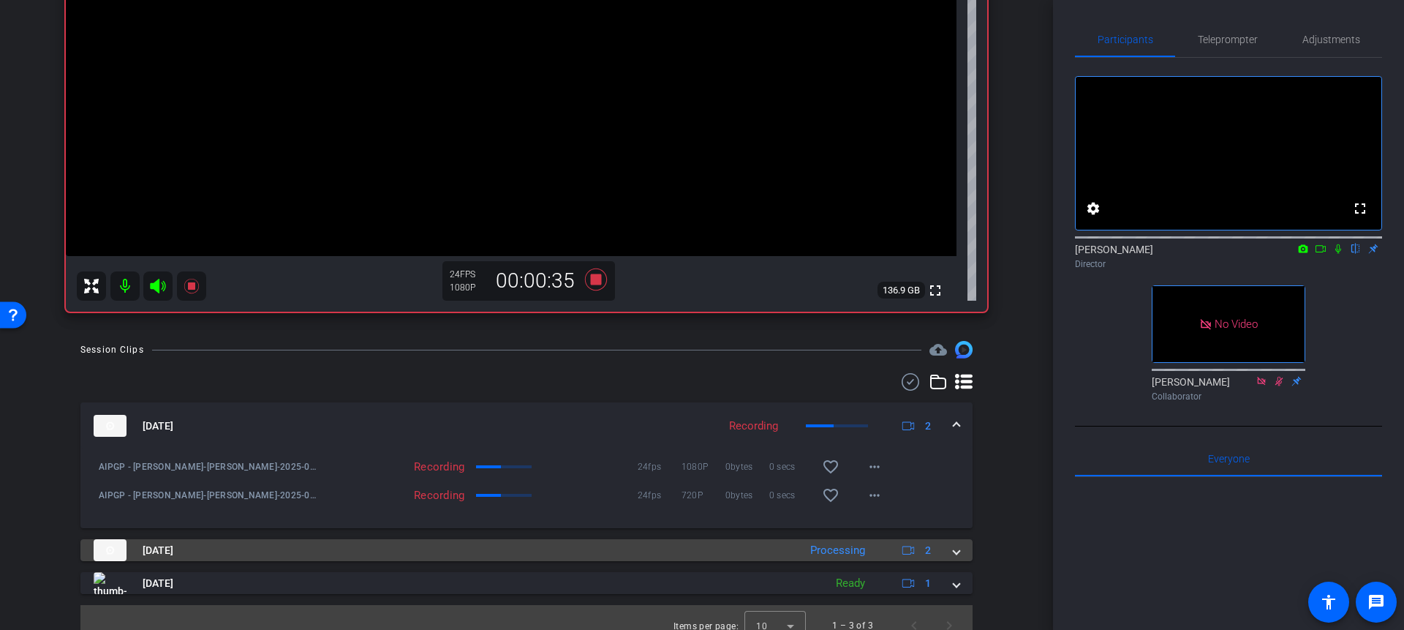
click at [953, 555] on span at bounding box center [956, 550] width 6 height 15
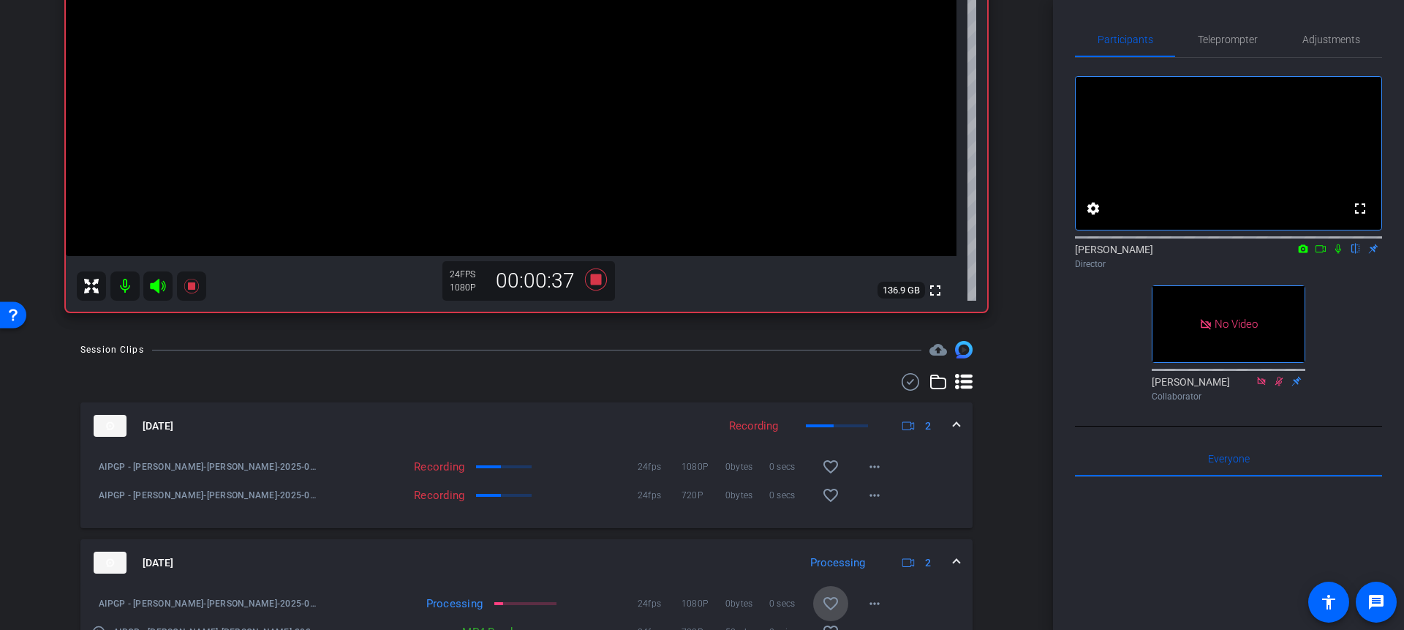
click at [836, 592] on span at bounding box center [830, 603] width 35 height 35
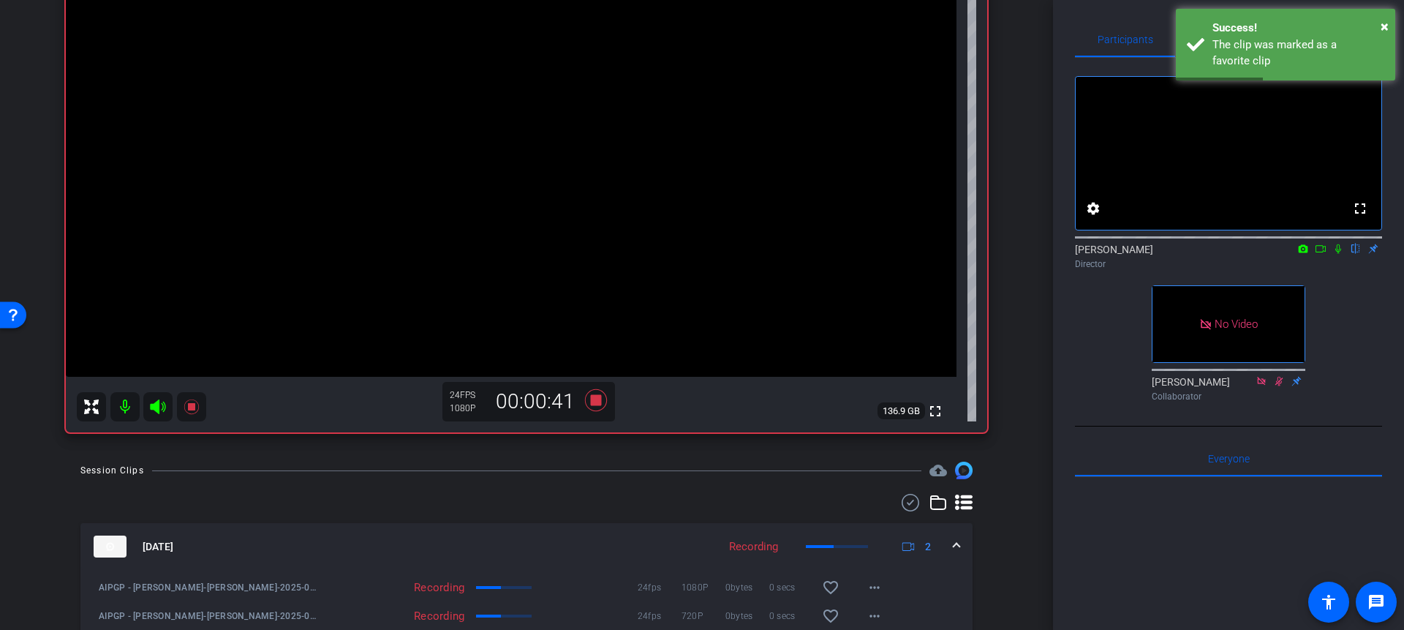
scroll to position [180, 0]
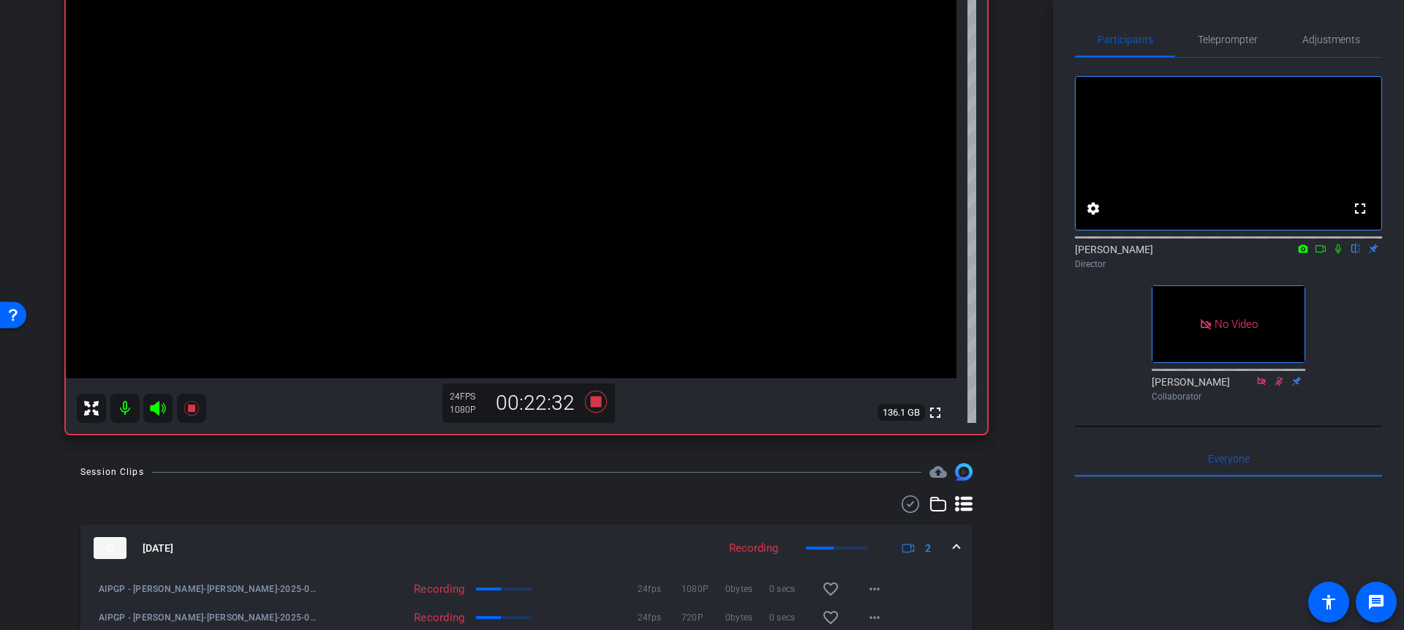
click at [1242, 254] on mat-icon "flip" at bounding box center [1356, 247] width 18 height 13
click at [594, 402] on icon at bounding box center [596, 401] width 22 height 22
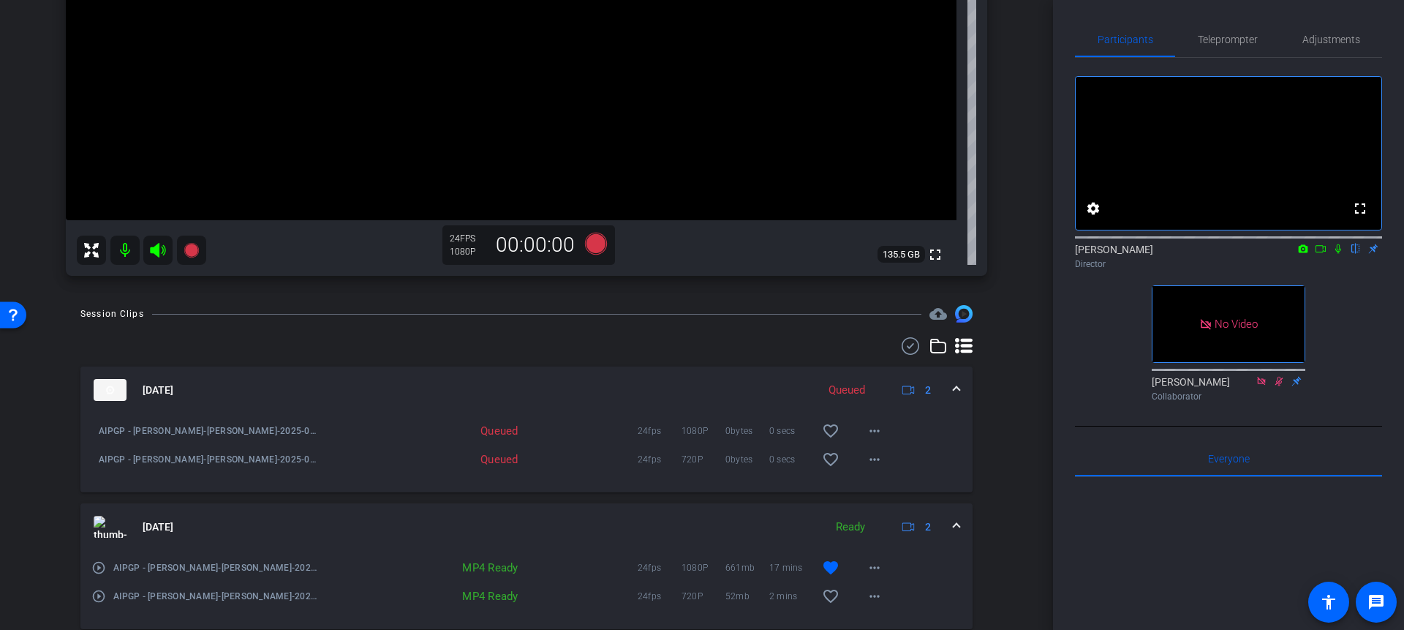
scroll to position [341, 0]
click at [828, 445] on span at bounding box center [830, 456] width 35 height 35
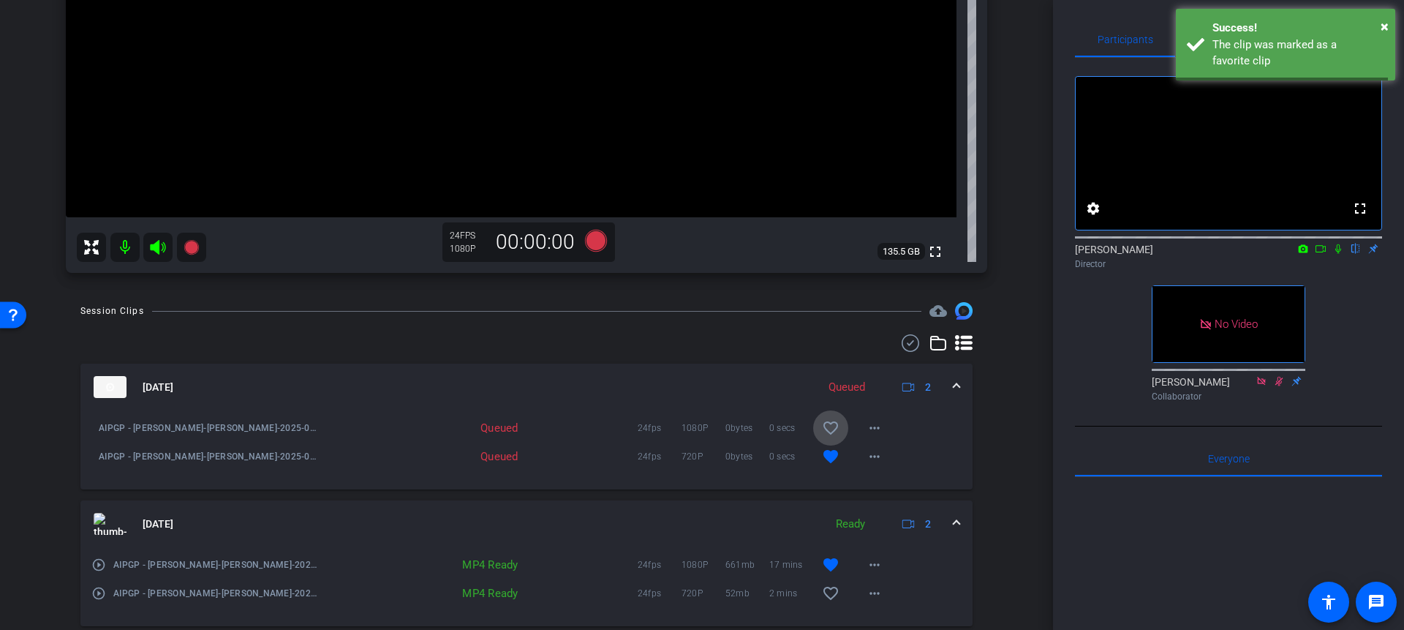
click at [828, 423] on mat-icon "favorite_border" at bounding box center [831, 428] width 18 height 18
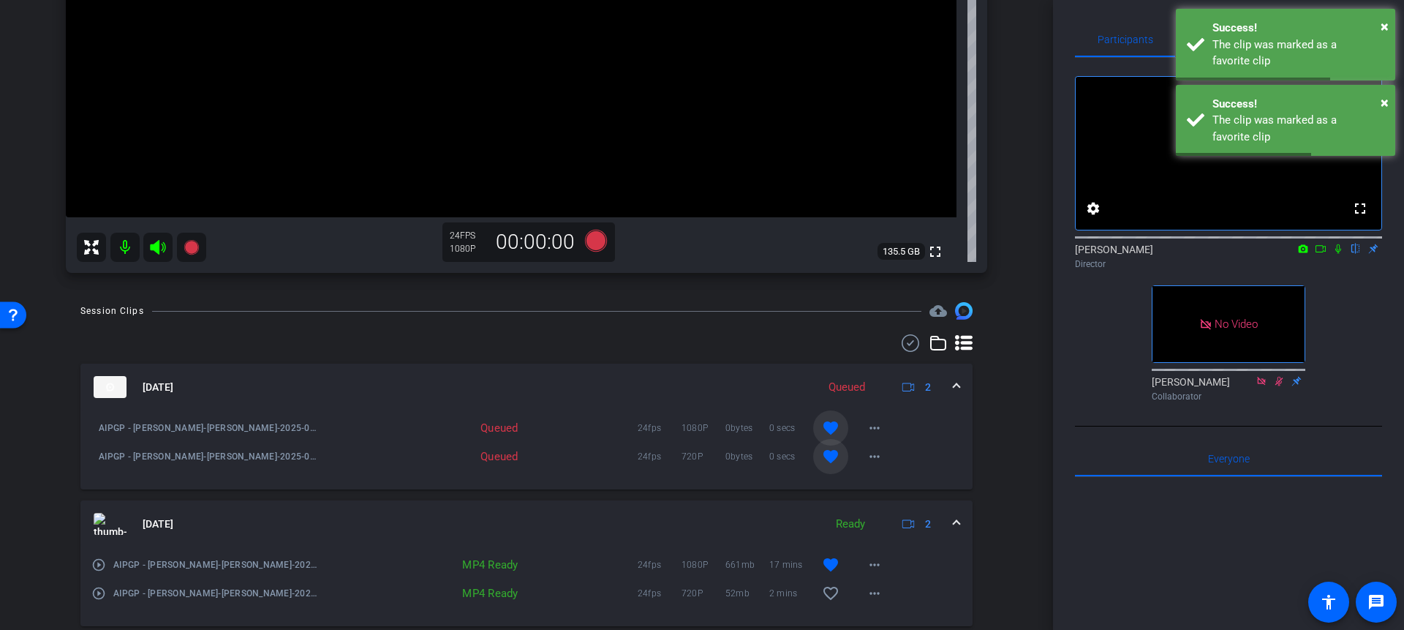
click at [829, 460] on mat-icon "favorite" at bounding box center [831, 456] width 18 height 18
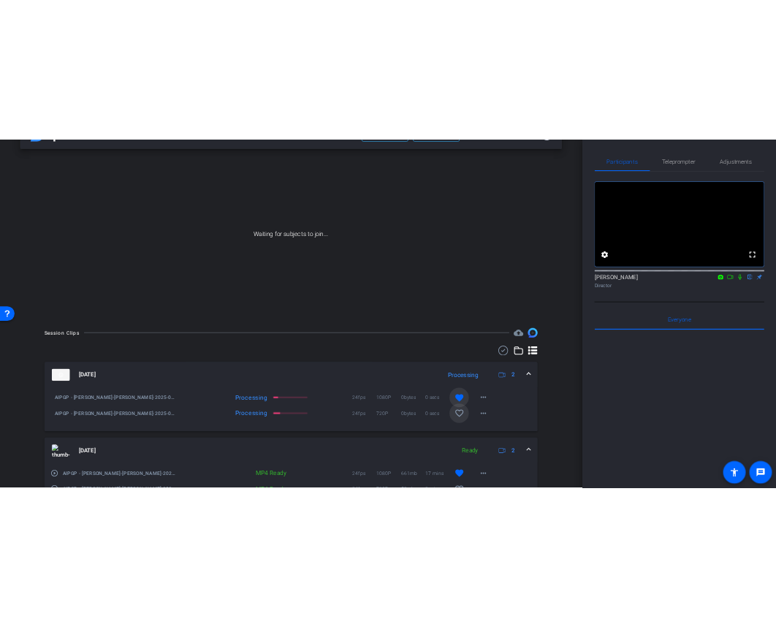
scroll to position [166, 0]
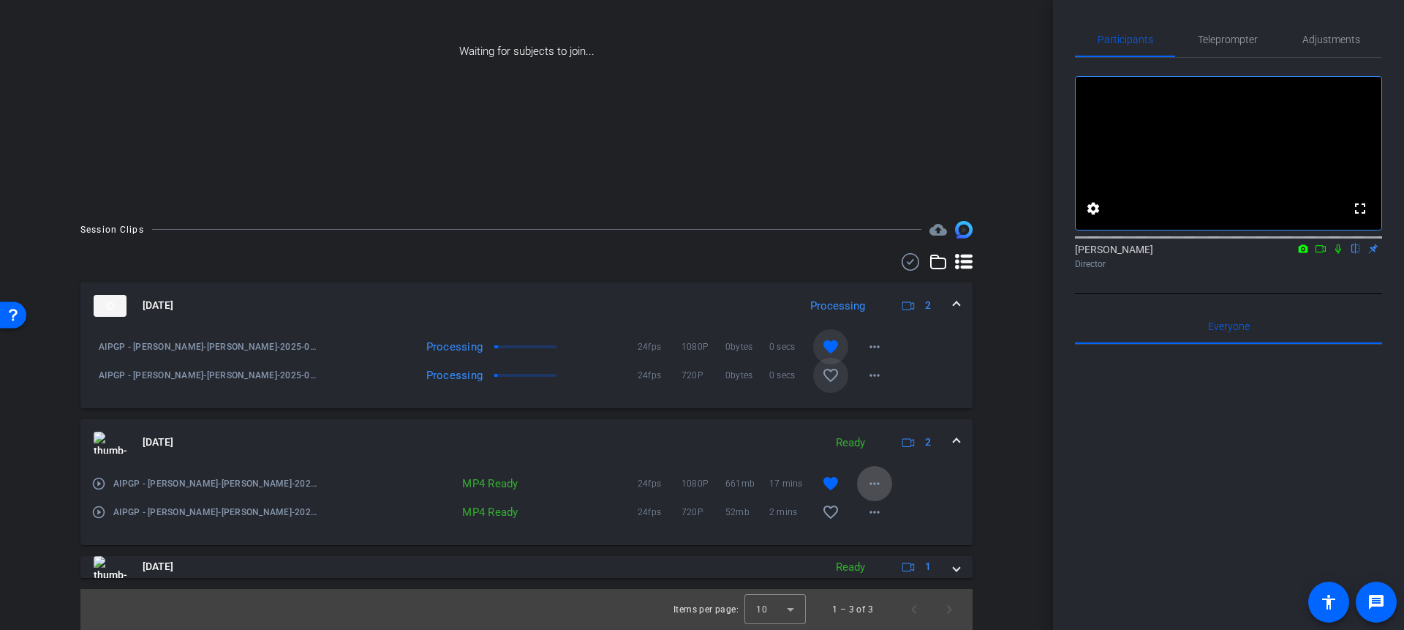
click at [878, 477] on mat-icon "more_horiz" at bounding box center [875, 484] width 18 height 18
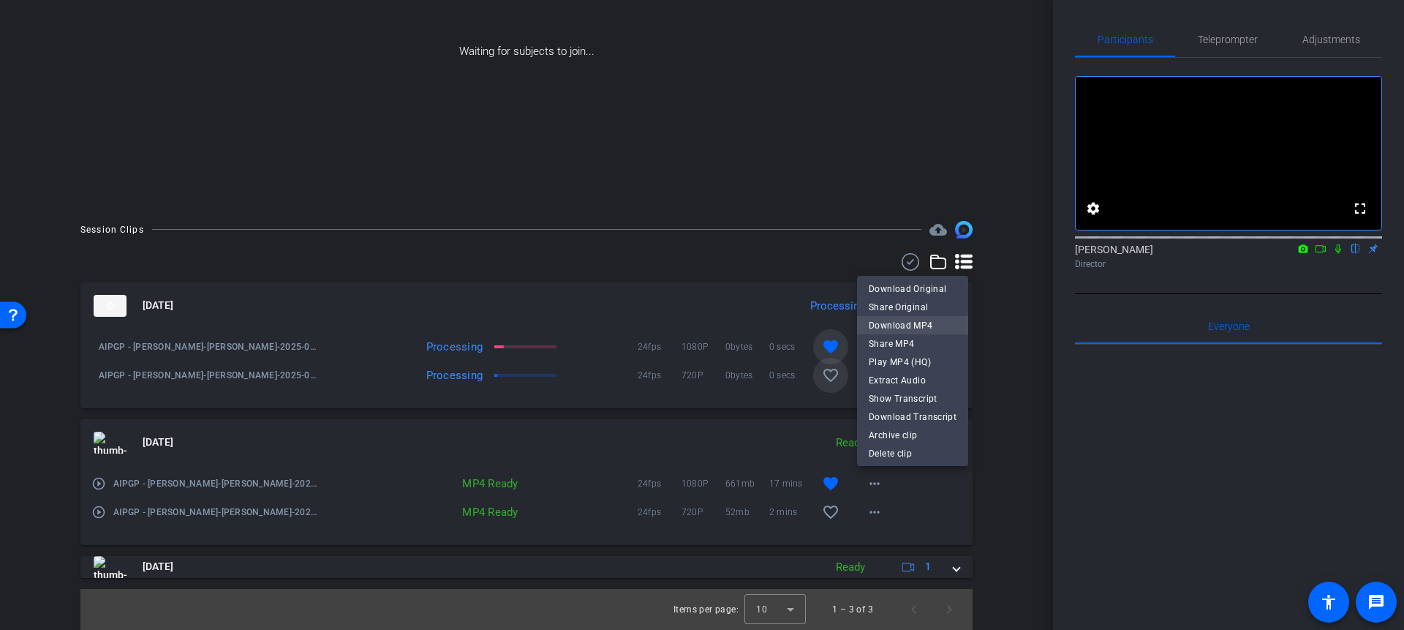
click at [907, 327] on span "Download MP4" at bounding box center [913, 325] width 88 height 18
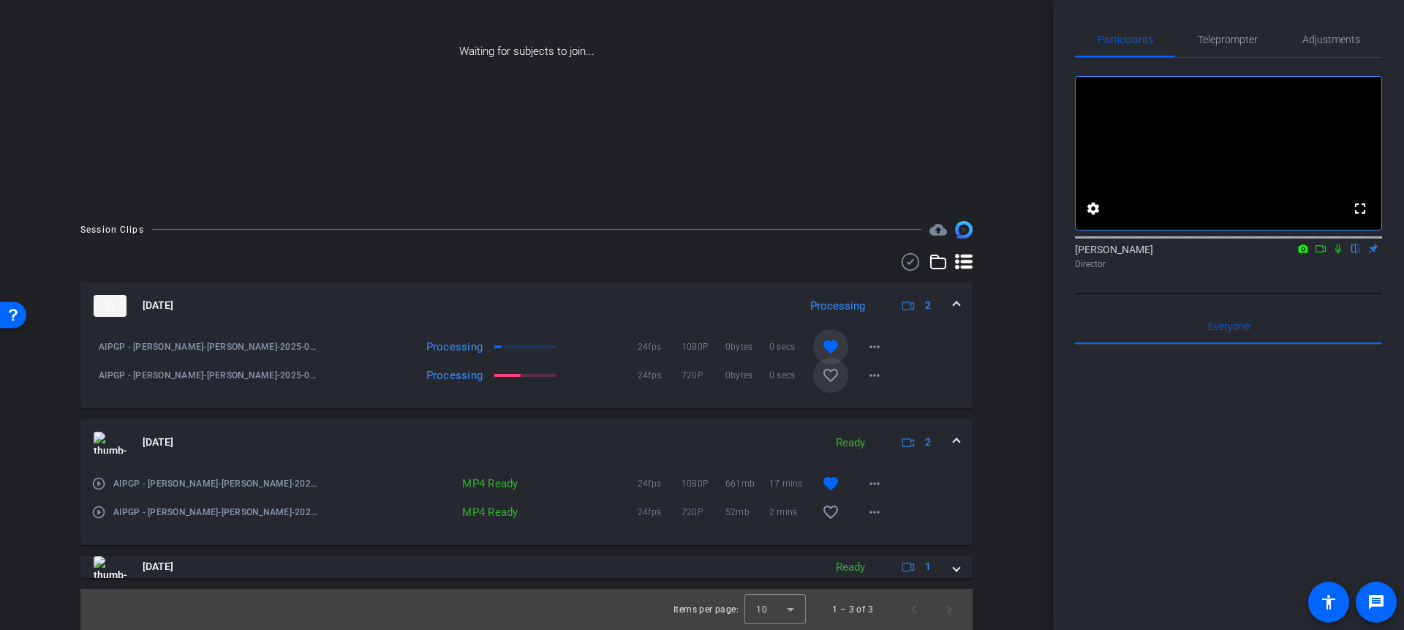
click at [1242, 254] on icon at bounding box center [1338, 248] width 12 height 10
click at [1242, 254] on icon at bounding box center [1321, 248] width 12 height 10
click at [873, 345] on mat-icon "more_horiz" at bounding box center [875, 347] width 18 height 18
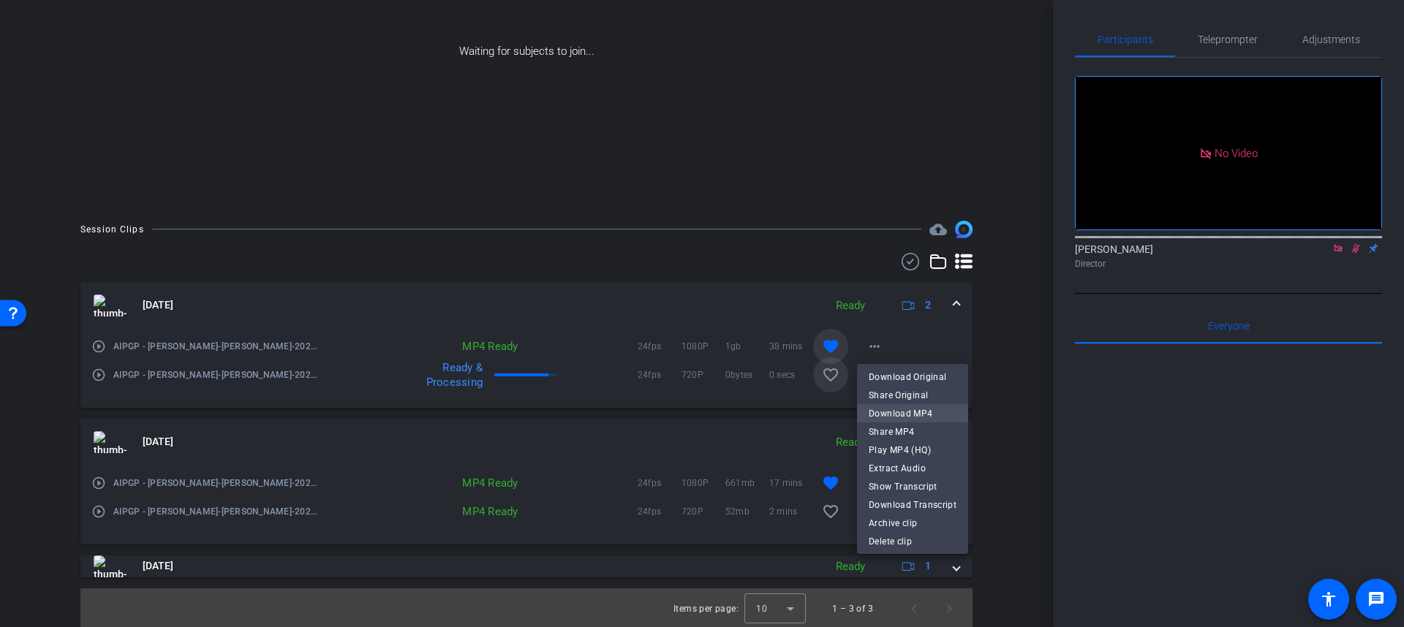
click at [893, 411] on span "Download MP4" at bounding box center [913, 413] width 88 height 18
